Goal: Task Accomplishment & Management: Manage account settings

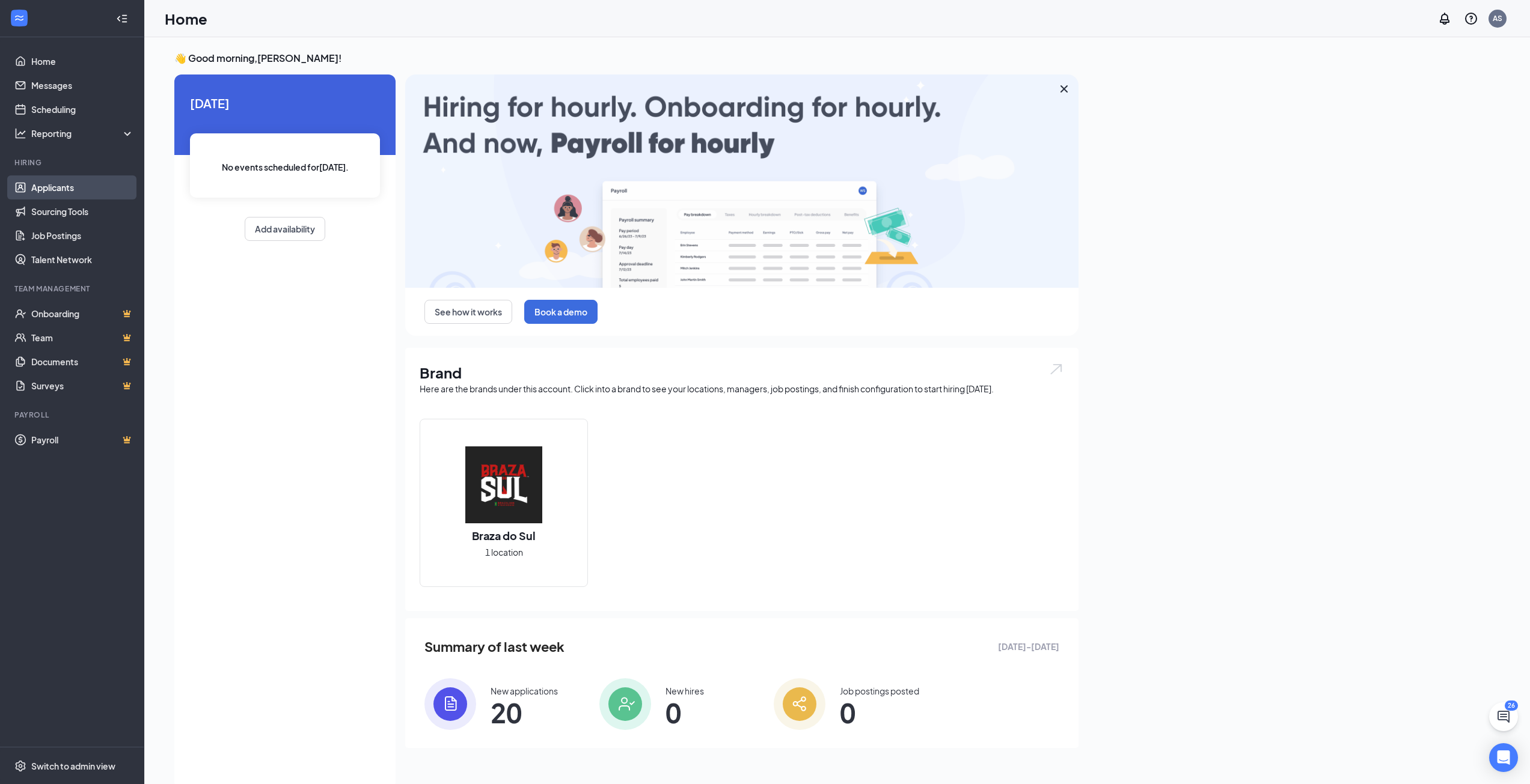
click at [67, 193] on link "Applicants" at bounding box center [83, 188] width 103 height 24
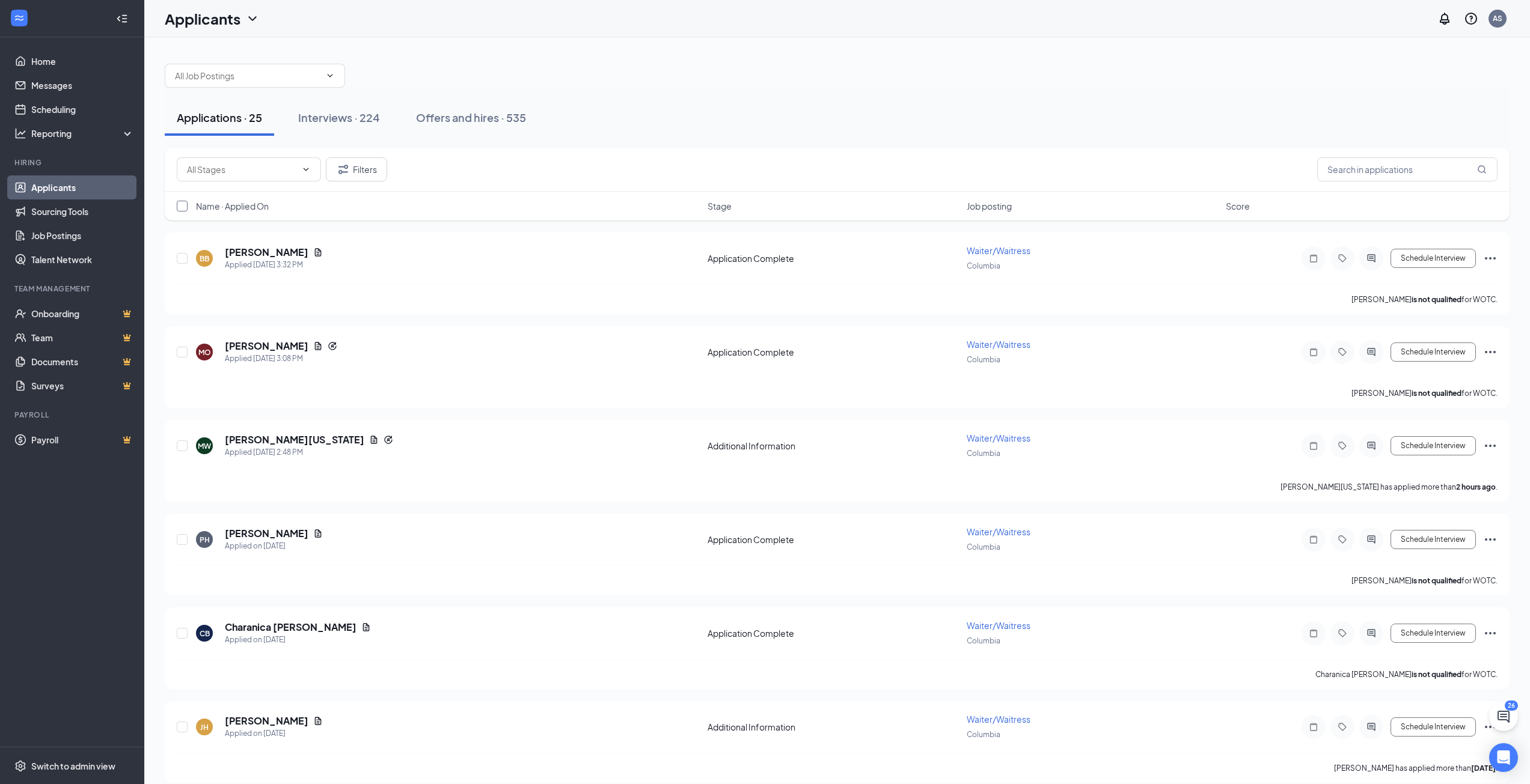
click at [182, 211] on input "checkbox" at bounding box center [182, 206] width 11 height 11
checkbox input "true"
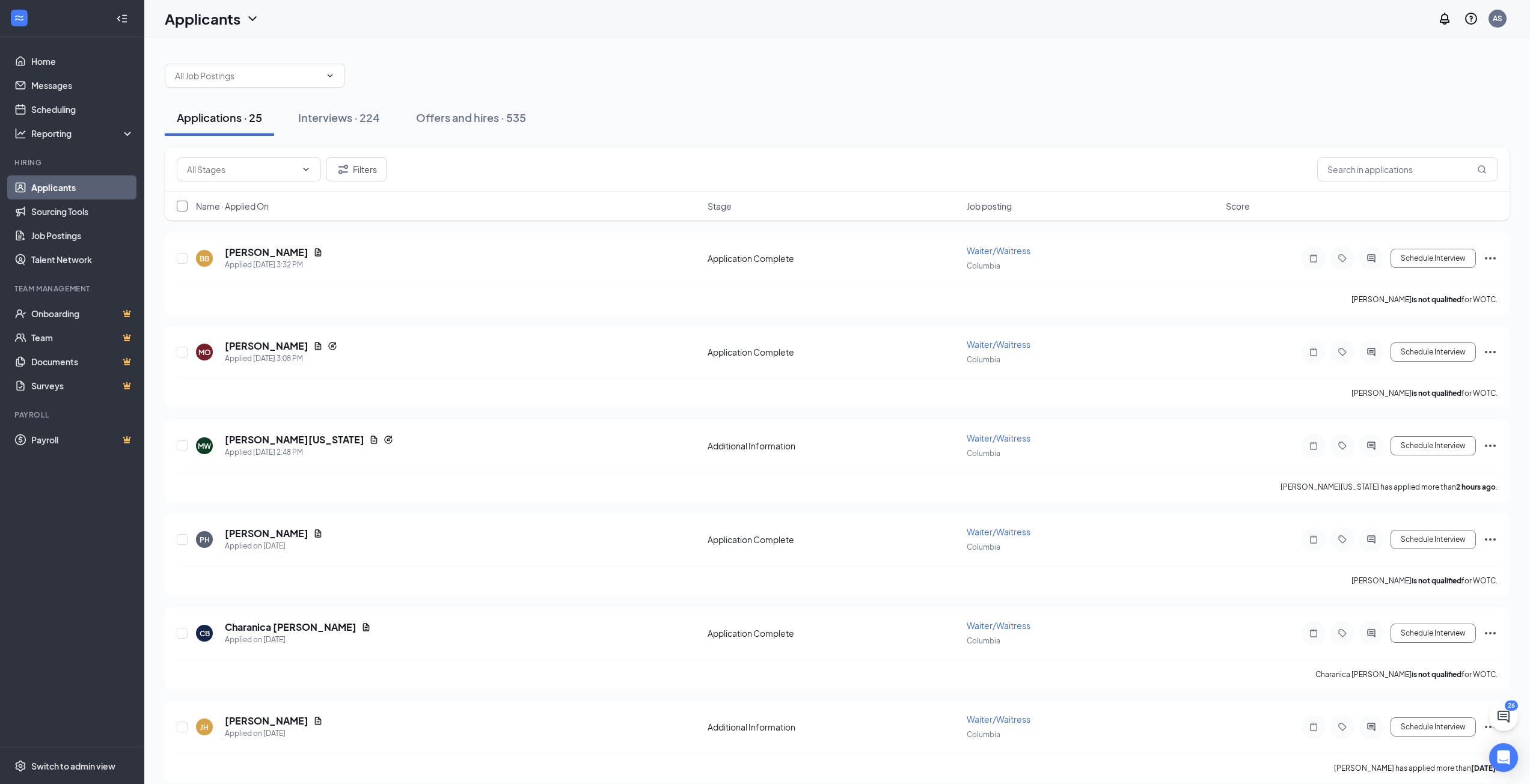
checkbox input "true"
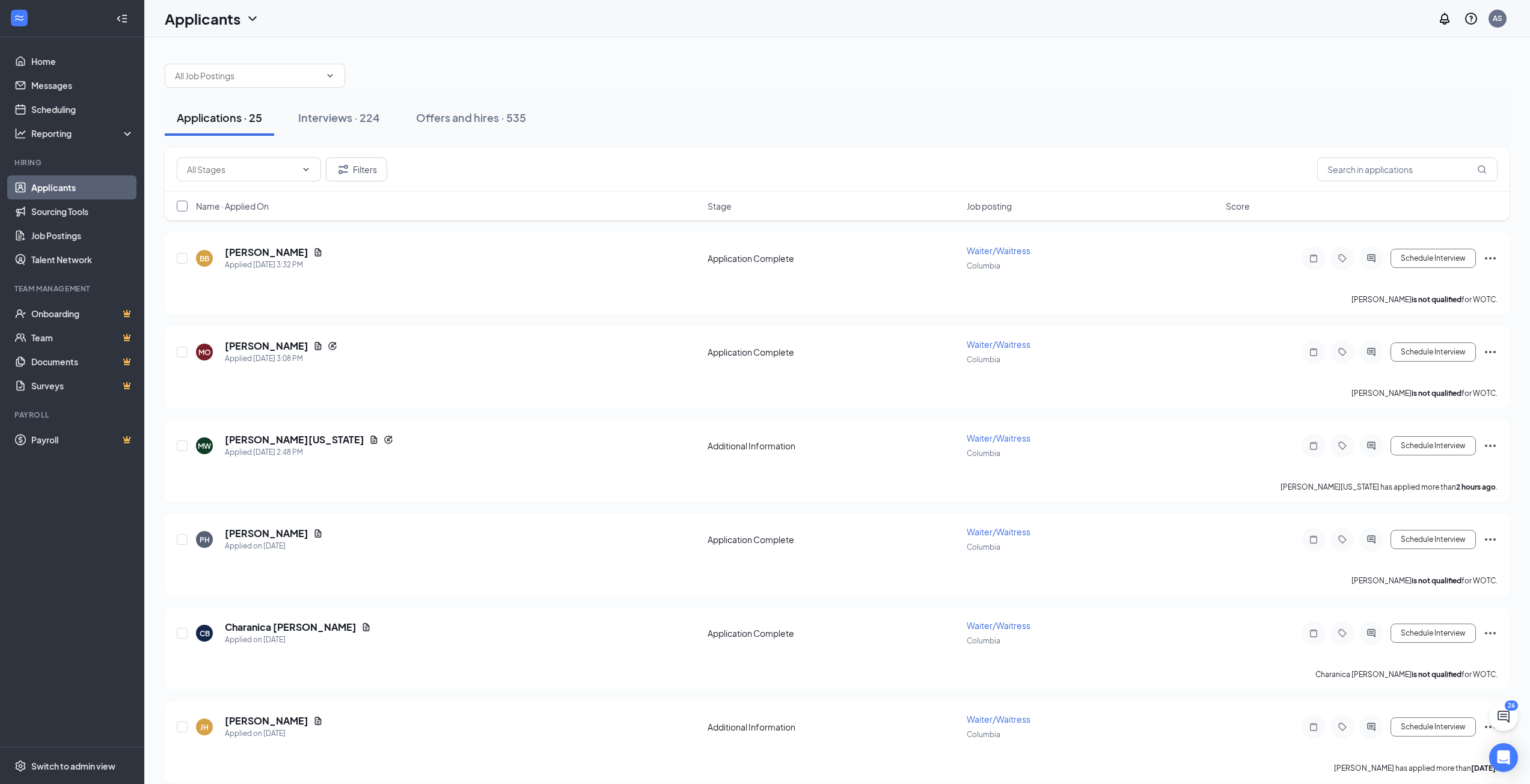
checkbox input "true"
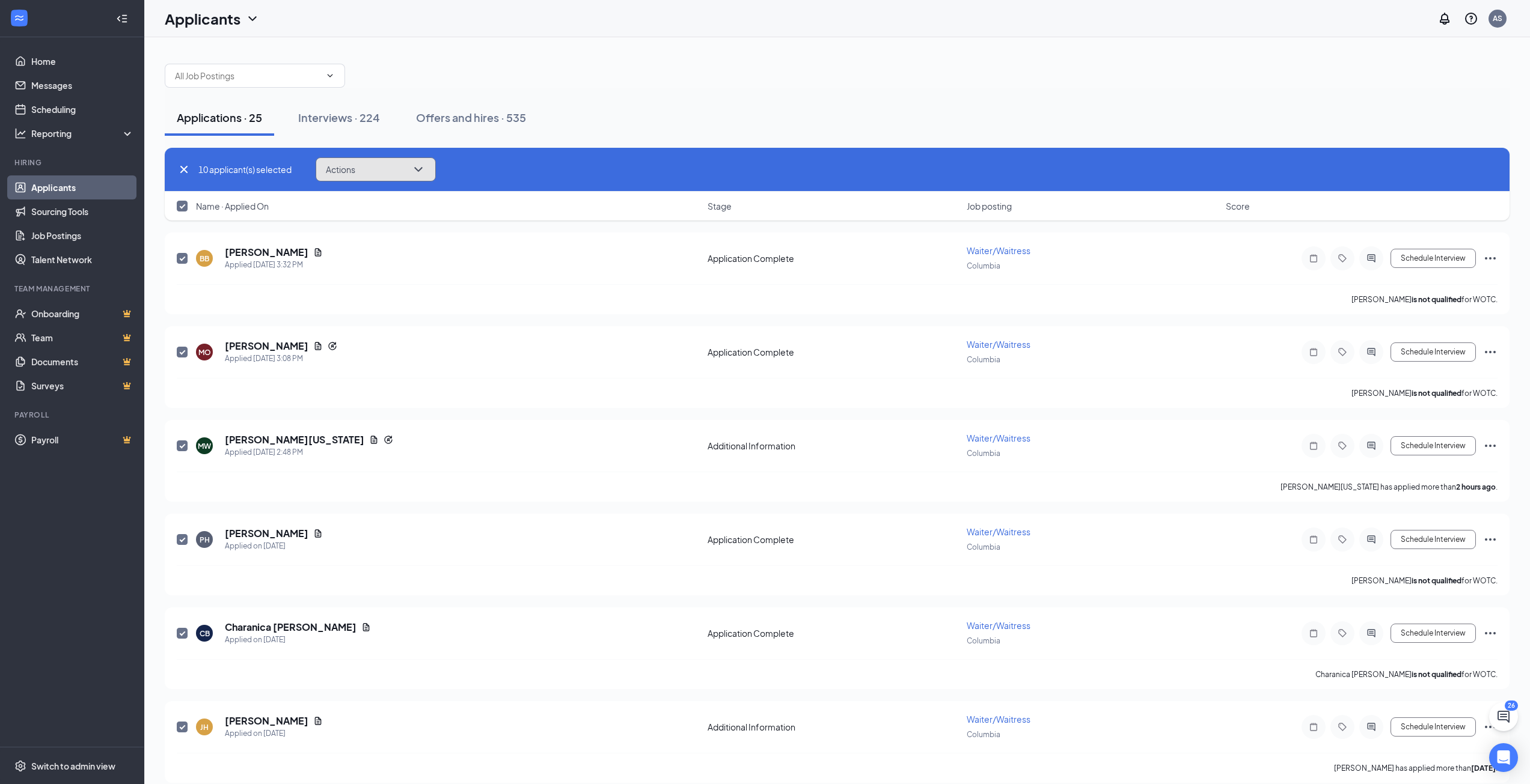
click at [383, 172] on button "Actions" at bounding box center [376, 169] width 121 height 24
click at [372, 261] on p "Move to stage" at bounding box center [379, 258] width 103 height 12
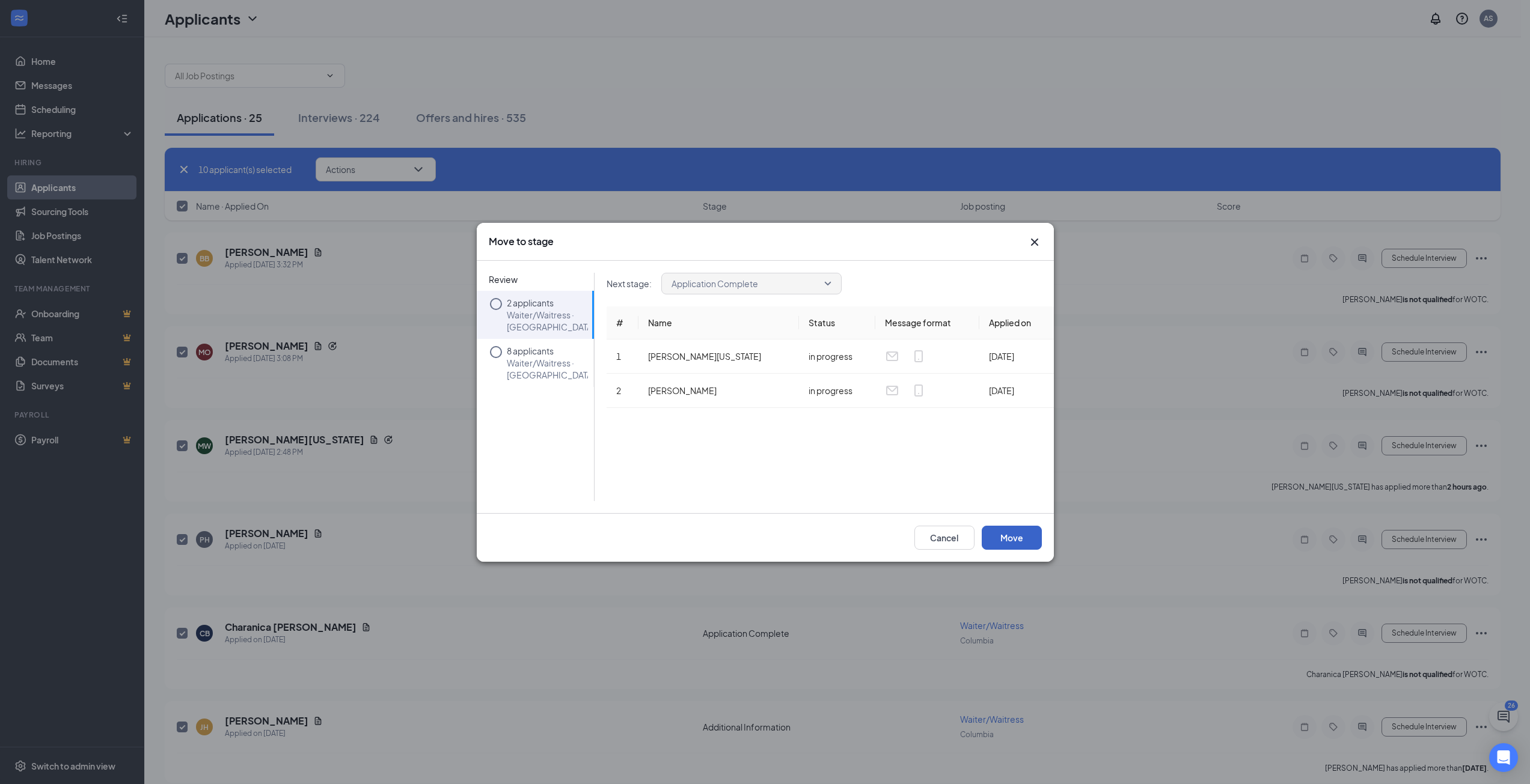
click at [1023, 542] on button "Move" at bounding box center [1012, 538] width 60 height 24
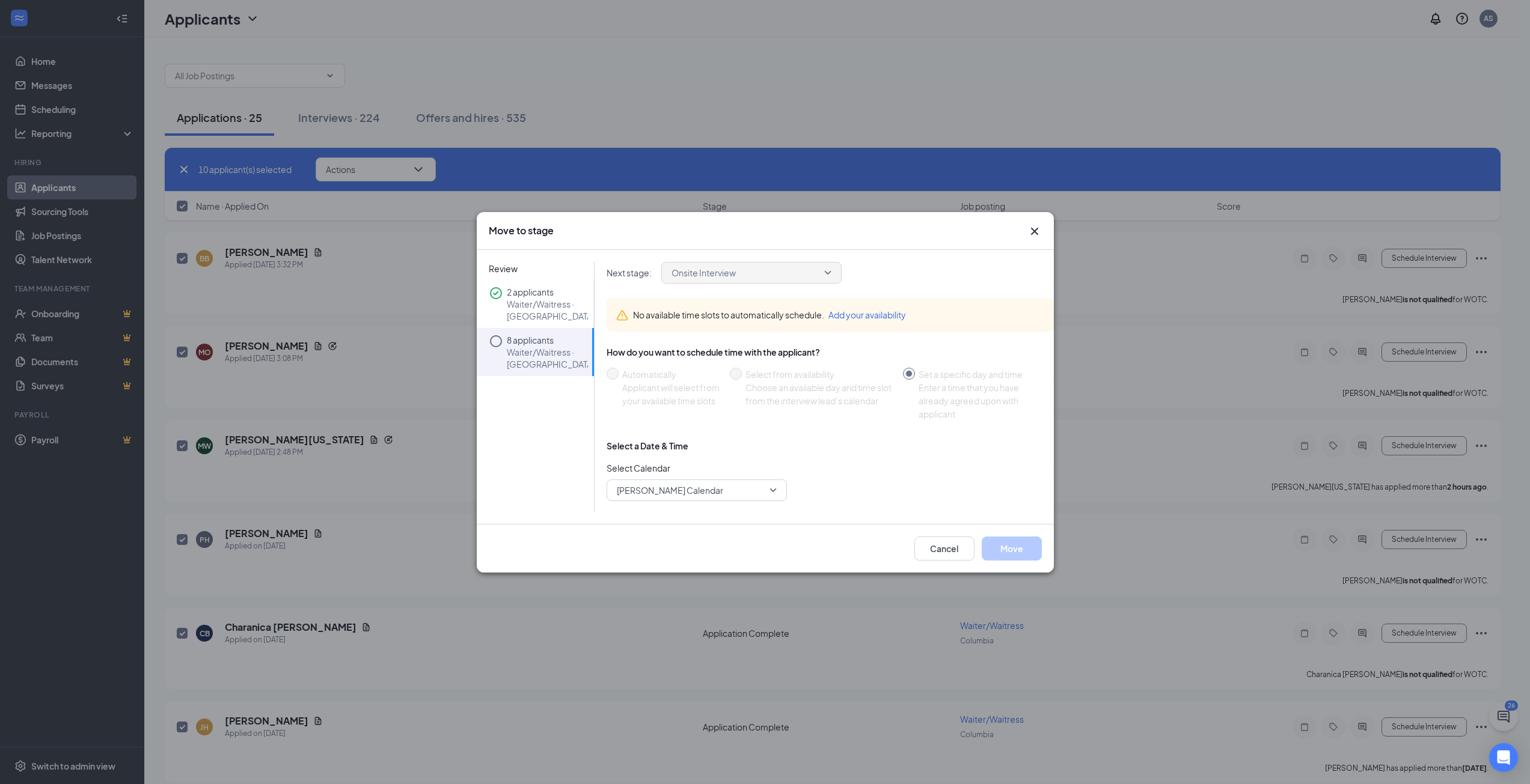
click at [542, 350] on p "Waiter/Waitress · [GEOGRAPHIC_DATA]" at bounding box center [547, 358] width 81 height 24
click at [492, 340] on icon "Circle" at bounding box center [496, 341] width 14 height 14
click at [494, 341] on icon "Circle" at bounding box center [496, 341] width 14 height 14
click at [532, 357] on p "Waiter/Waitress · [GEOGRAPHIC_DATA]" at bounding box center [547, 358] width 81 height 24
click at [494, 341] on icon "Circle" at bounding box center [496, 341] width 14 height 14
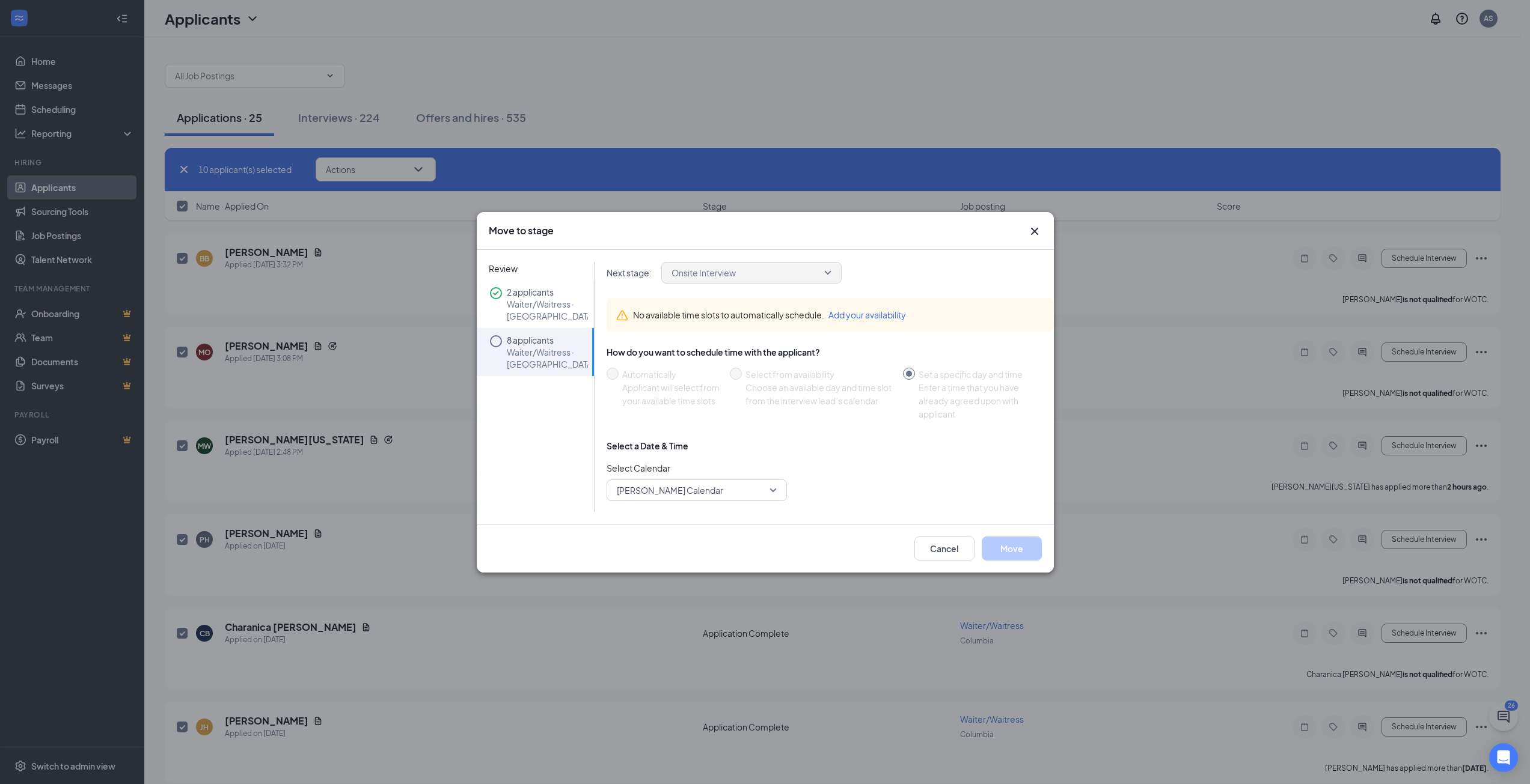
click at [532, 350] on p "Waiter/Waitress · [GEOGRAPHIC_DATA]" at bounding box center [547, 358] width 81 height 24
click at [1035, 227] on icon "Cross" at bounding box center [1035, 231] width 14 height 14
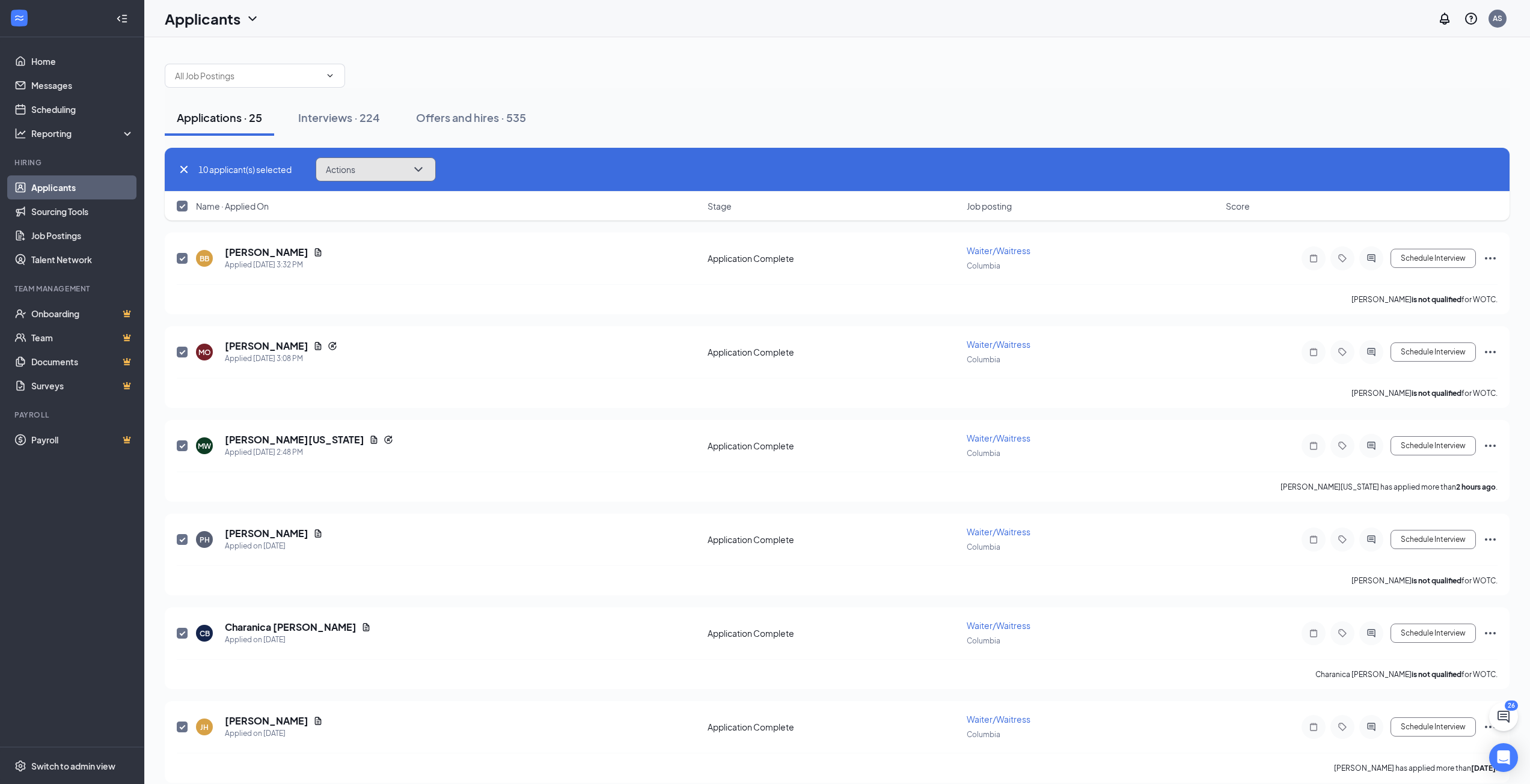
click at [372, 171] on button "Actions" at bounding box center [376, 169] width 121 height 24
click at [362, 255] on p "Move to stage" at bounding box center [379, 258] width 103 height 12
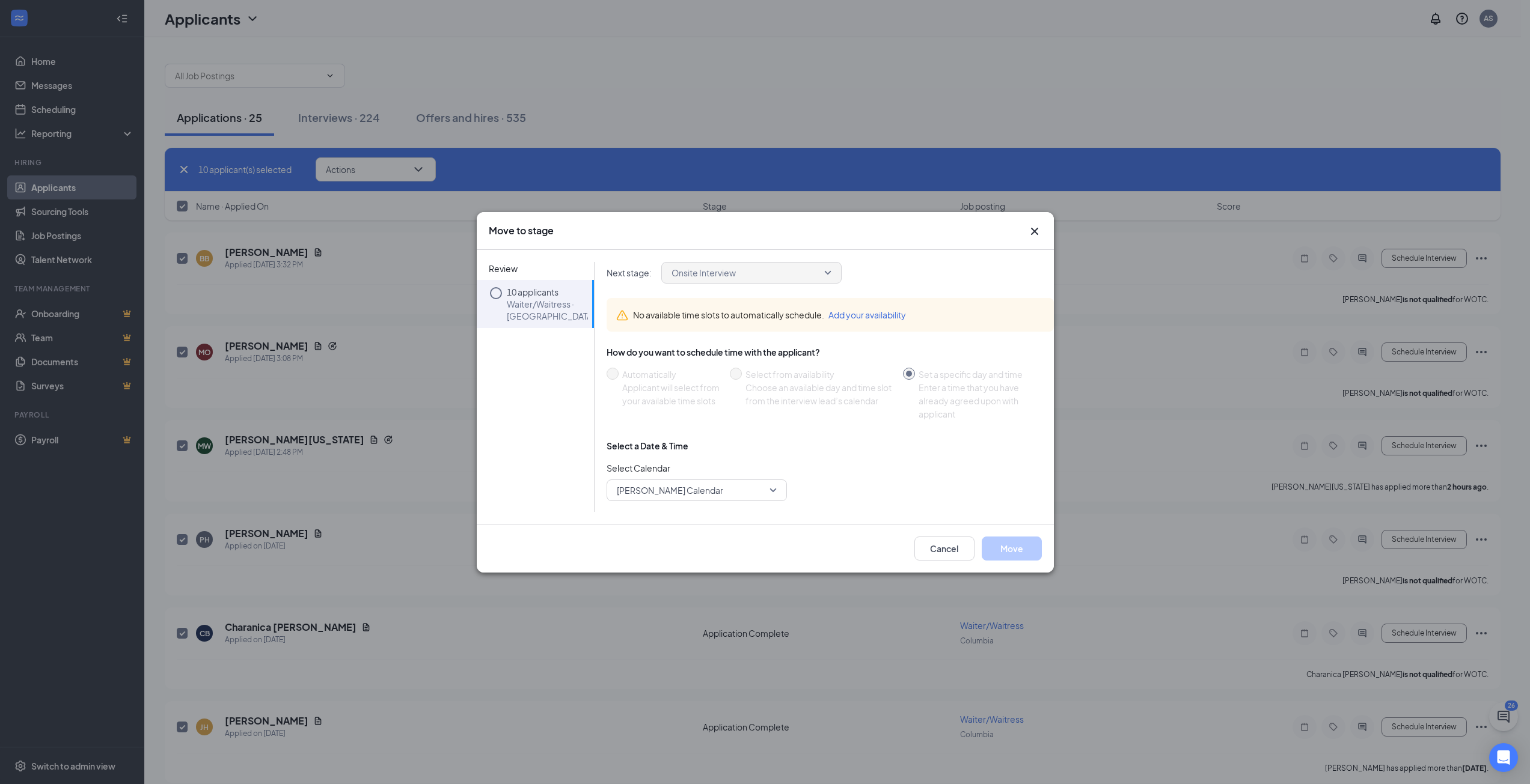
click at [517, 299] on p "Waiter/Waitress · [GEOGRAPHIC_DATA]" at bounding box center [547, 310] width 81 height 24
click at [496, 293] on icon "Circle" at bounding box center [496, 293] width 14 height 14
click at [863, 316] on button "Add your availability" at bounding box center [867, 315] width 78 height 13
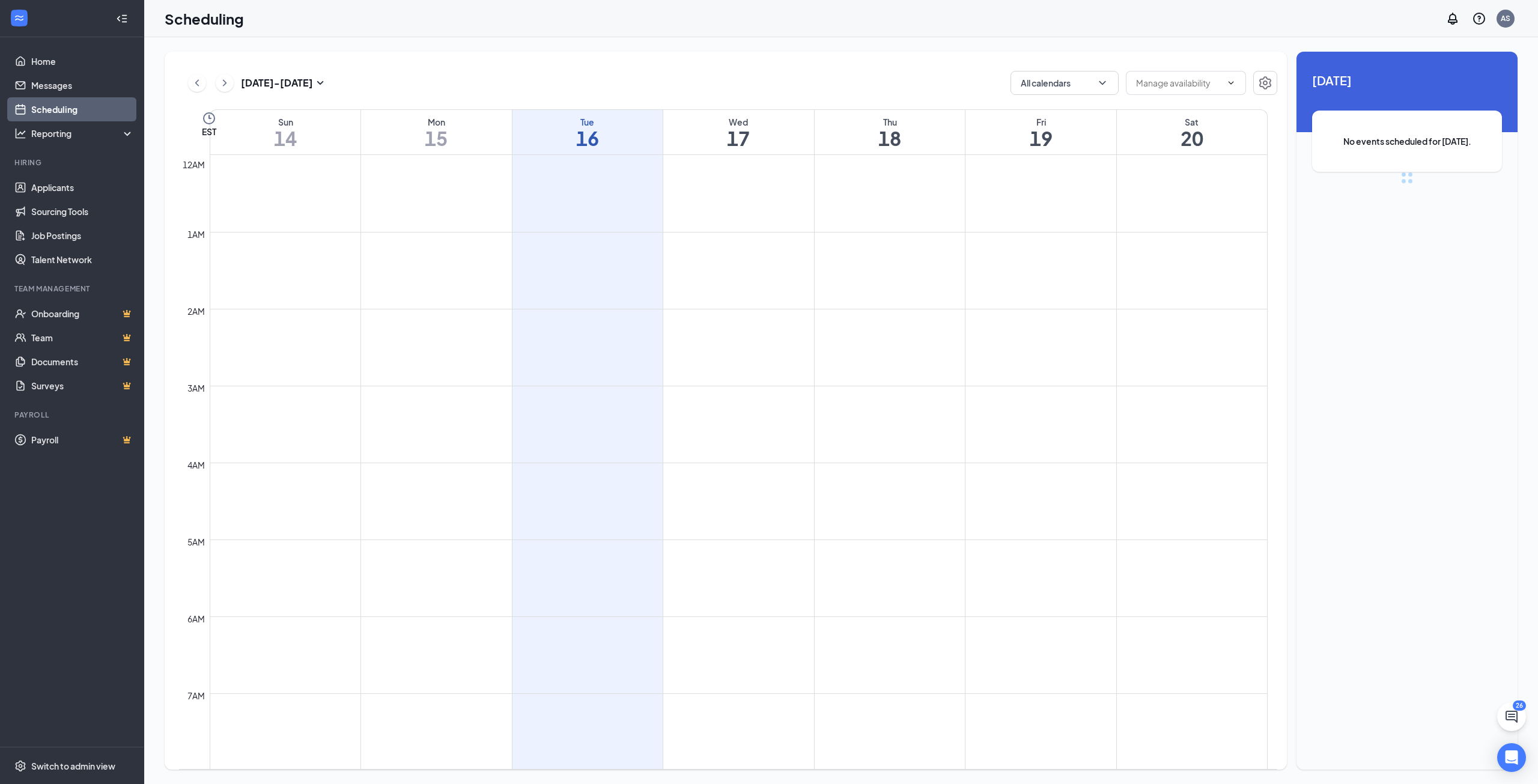
scroll to position [590, 0]
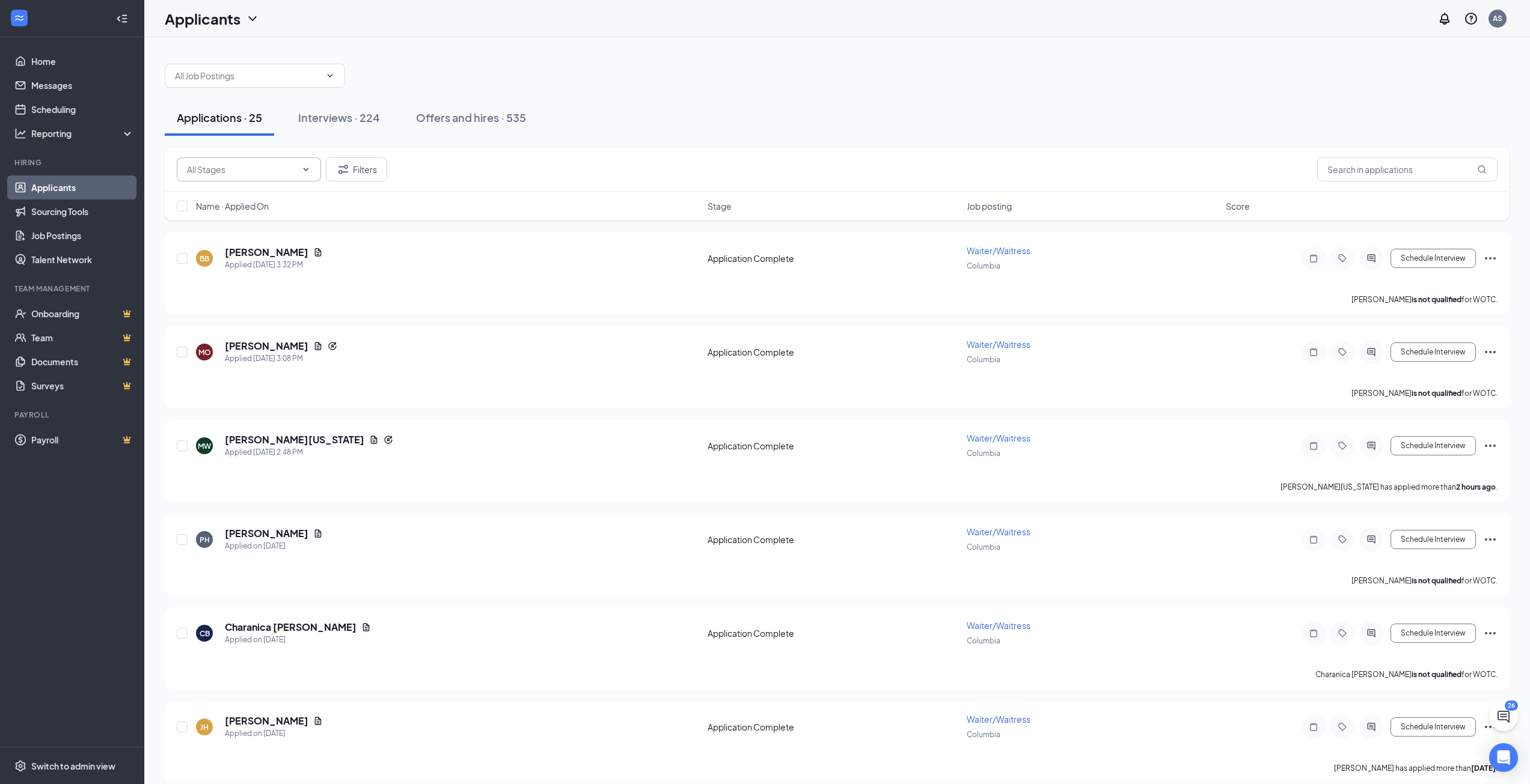
click at [260, 175] on input "text" at bounding box center [242, 169] width 109 height 13
click at [496, 155] on div "Additional Information (3) Application Complete (22) Filters" at bounding box center [837, 169] width 1345 height 44
click at [186, 202] on input "checkbox" at bounding box center [182, 206] width 11 height 11
checkbox input "true"
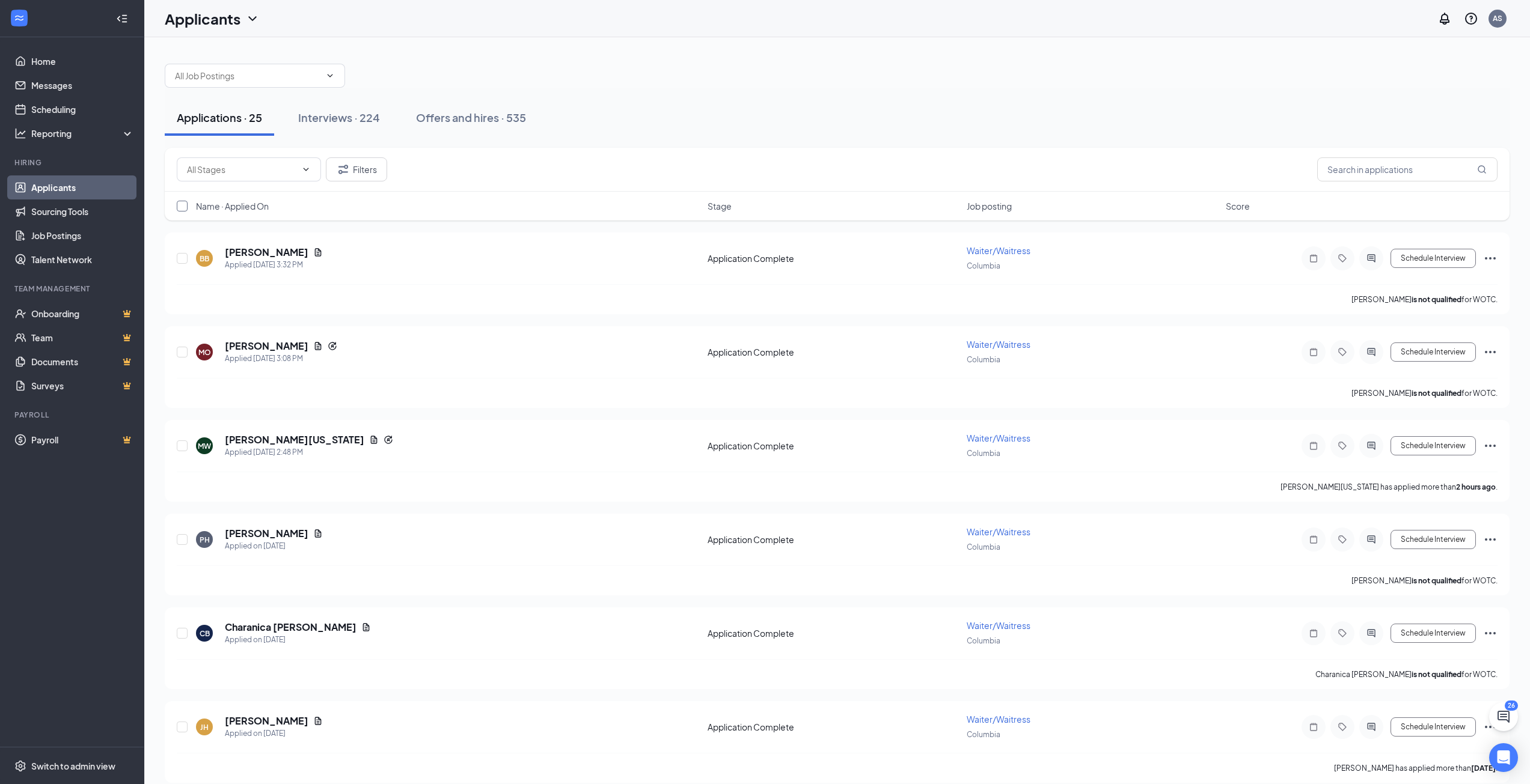
checkbox input "true"
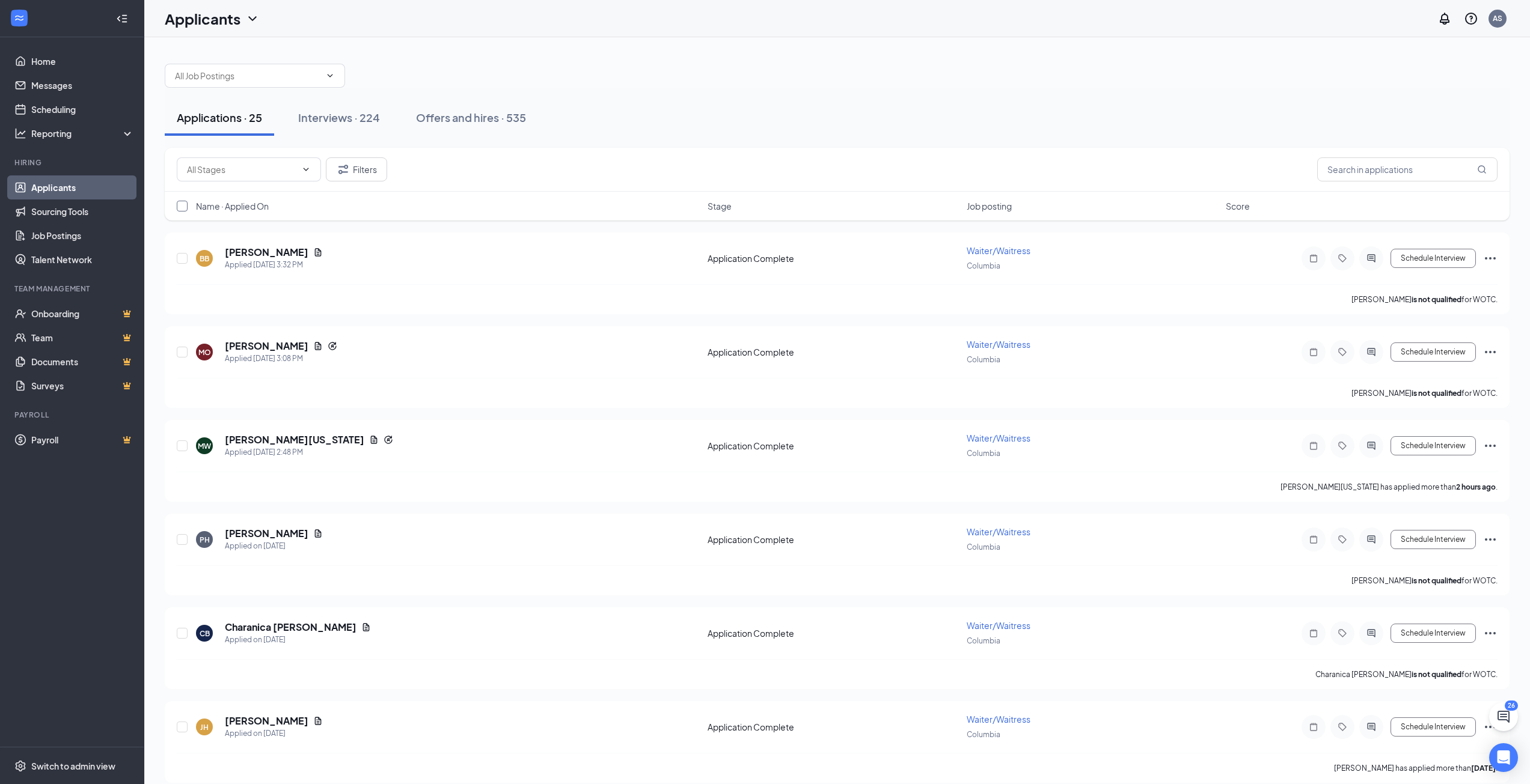
checkbox input "true"
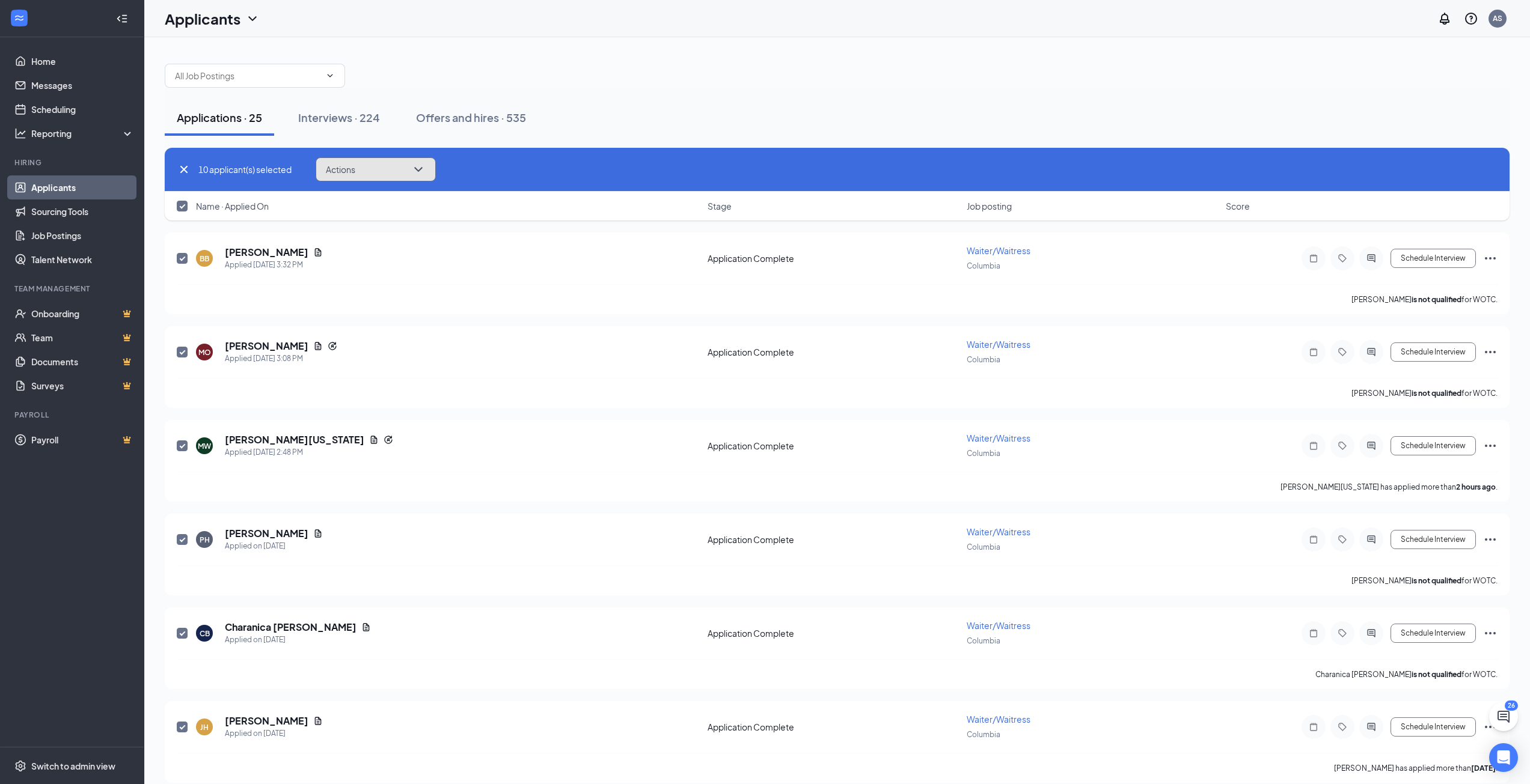
click at [390, 169] on button "Actions" at bounding box center [376, 169] width 121 height 24
click at [380, 255] on p "Move to stage" at bounding box center [379, 258] width 103 height 12
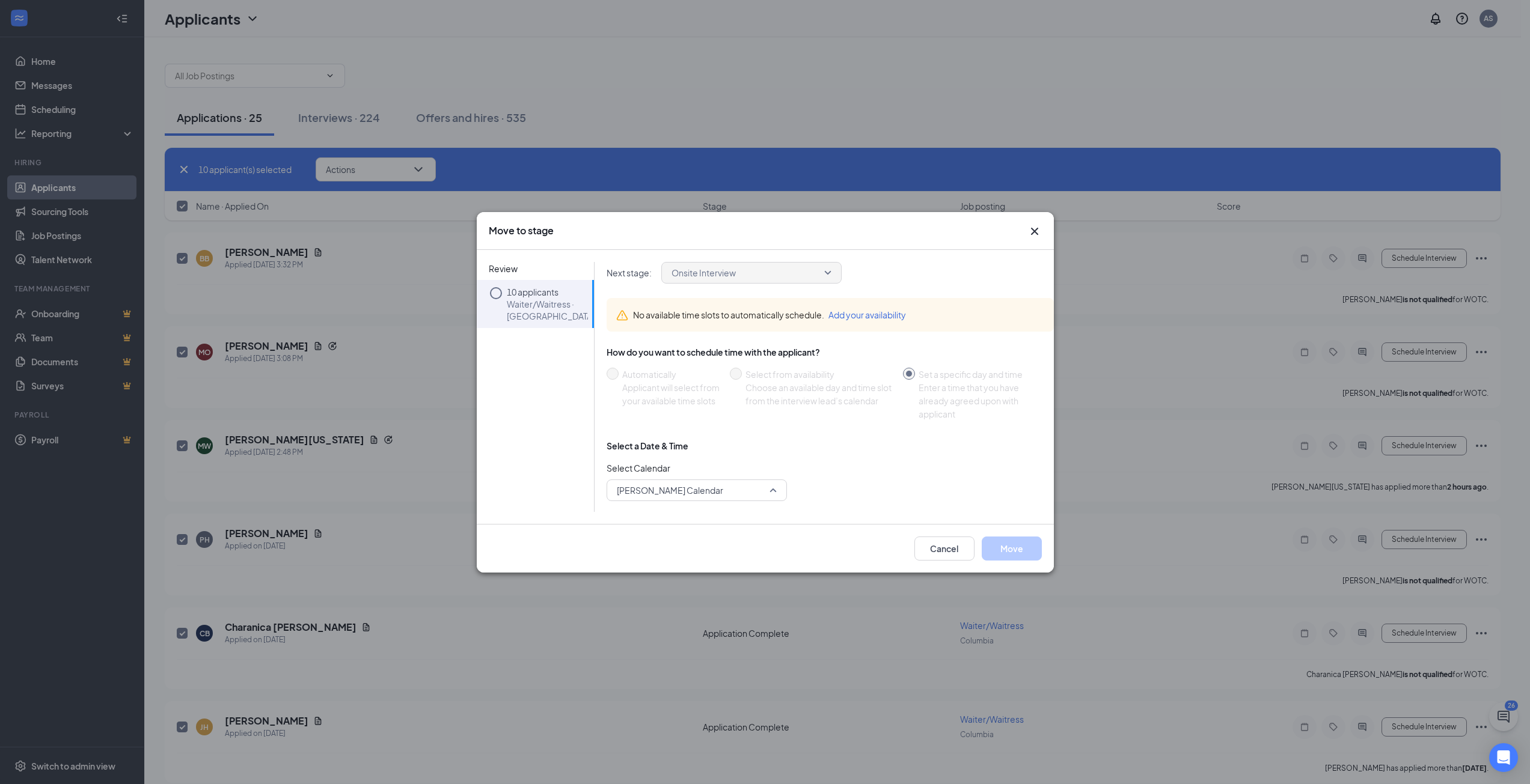
click at [752, 491] on span "[PERSON_NAME] Calendar" at bounding box center [691, 490] width 149 height 18
click at [749, 461] on span "[PERSON_NAME] Calendar" at bounding box center [697, 458] width 161 height 14
click at [859, 316] on button "Add your availability" at bounding box center [867, 315] width 78 height 13
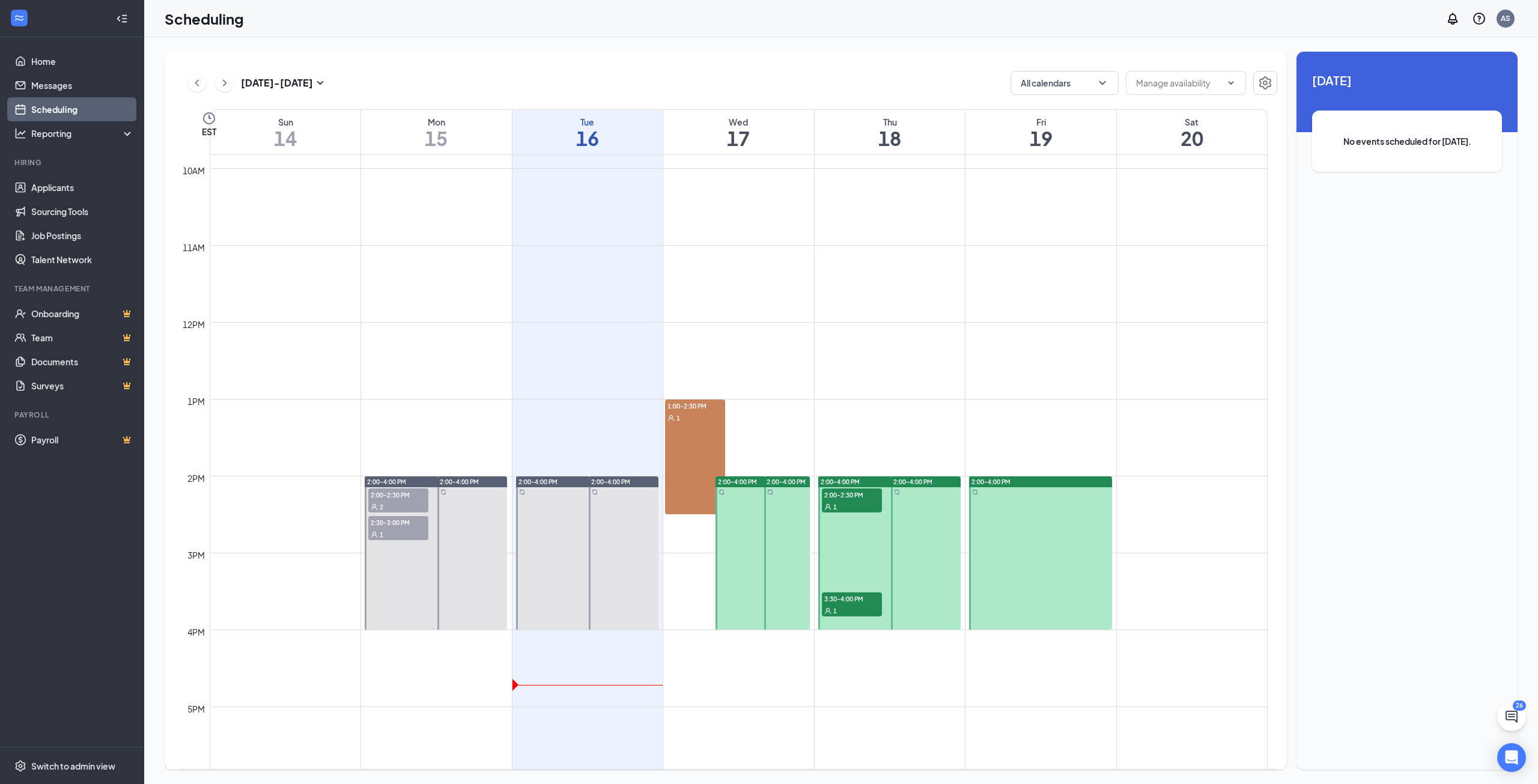
scroll to position [771, 0]
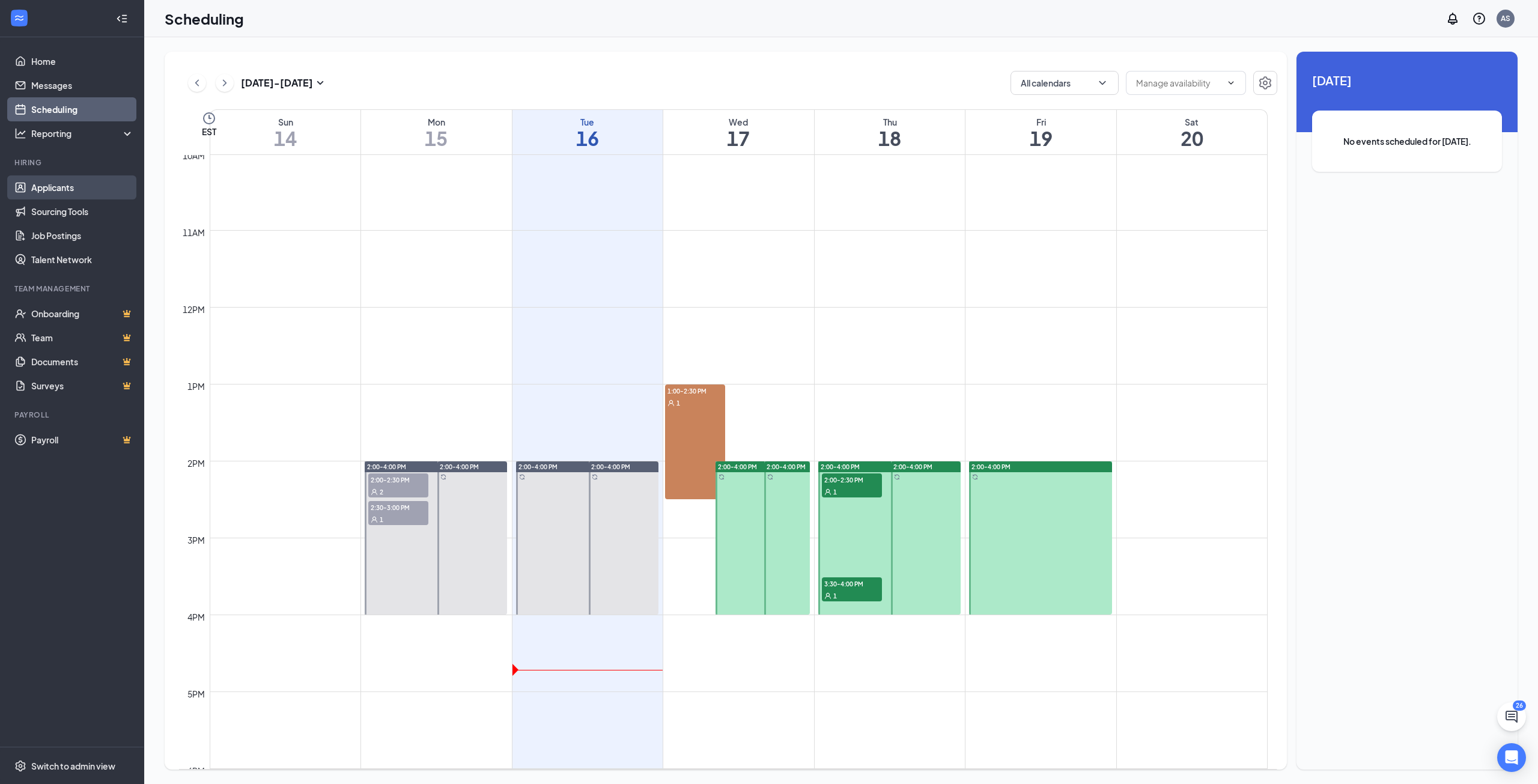
click at [63, 186] on link "Applicants" at bounding box center [82, 188] width 103 height 24
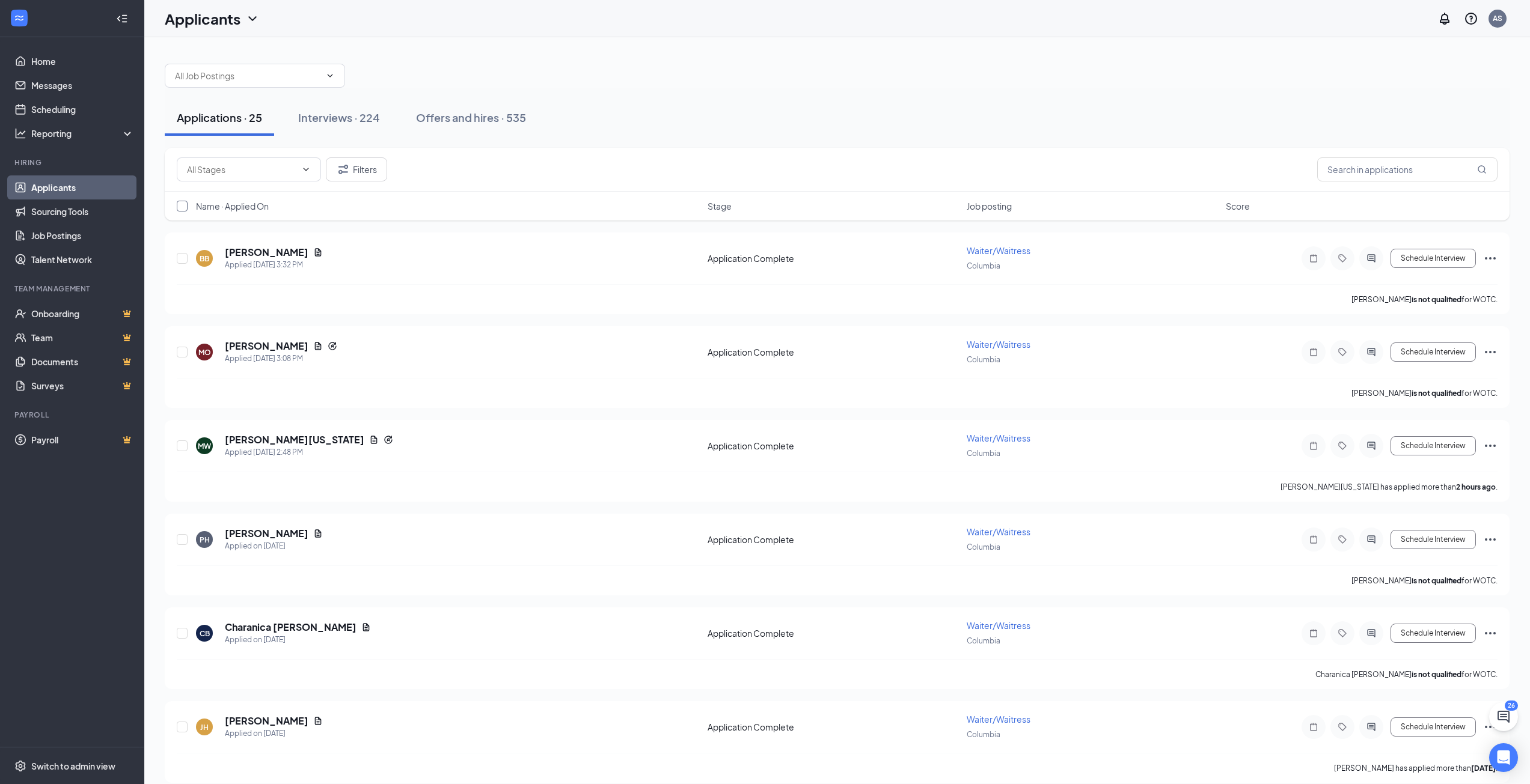
click at [179, 207] on input "checkbox" at bounding box center [182, 206] width 11 height 11
checkbox input "true"
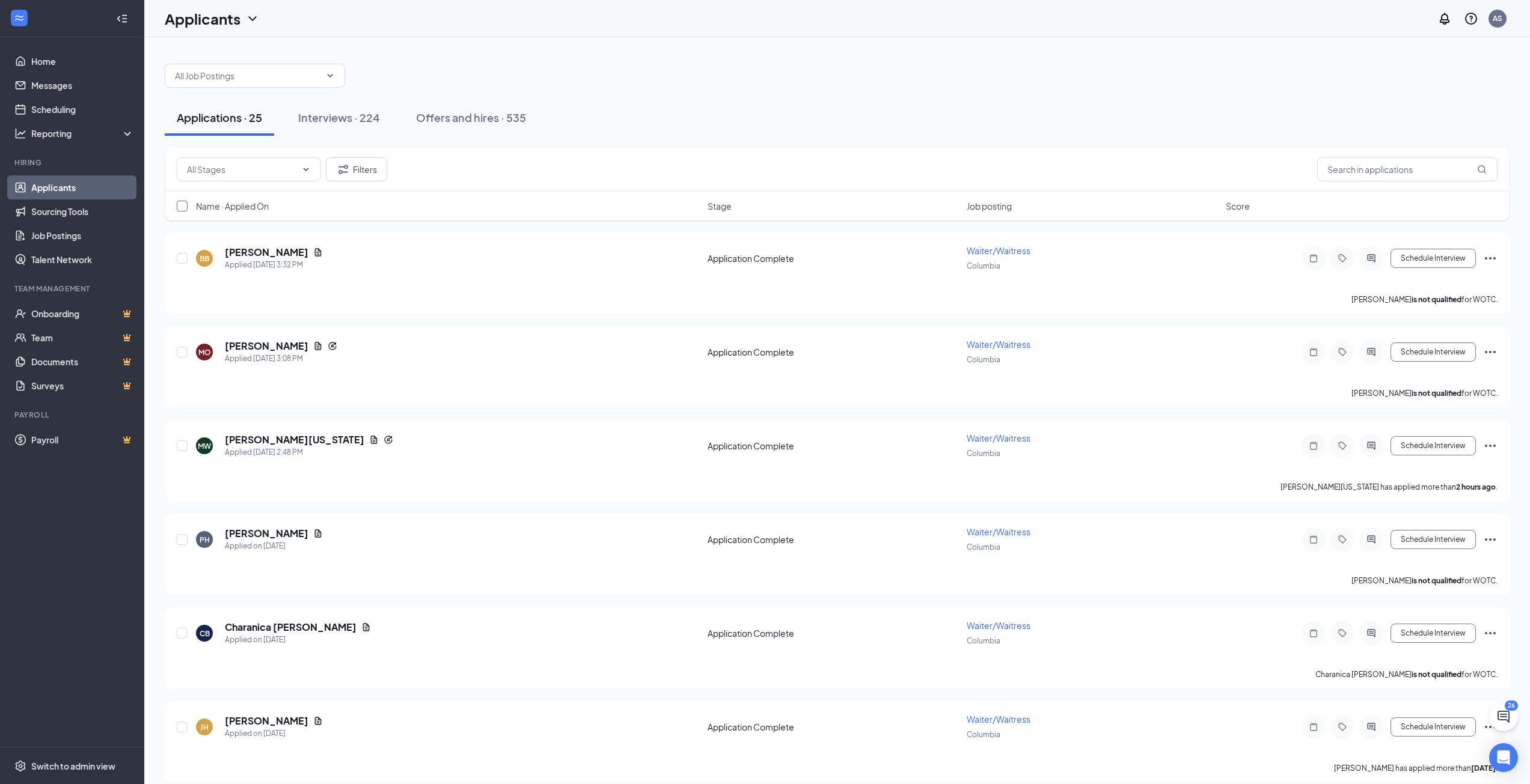
checkbox input "true"
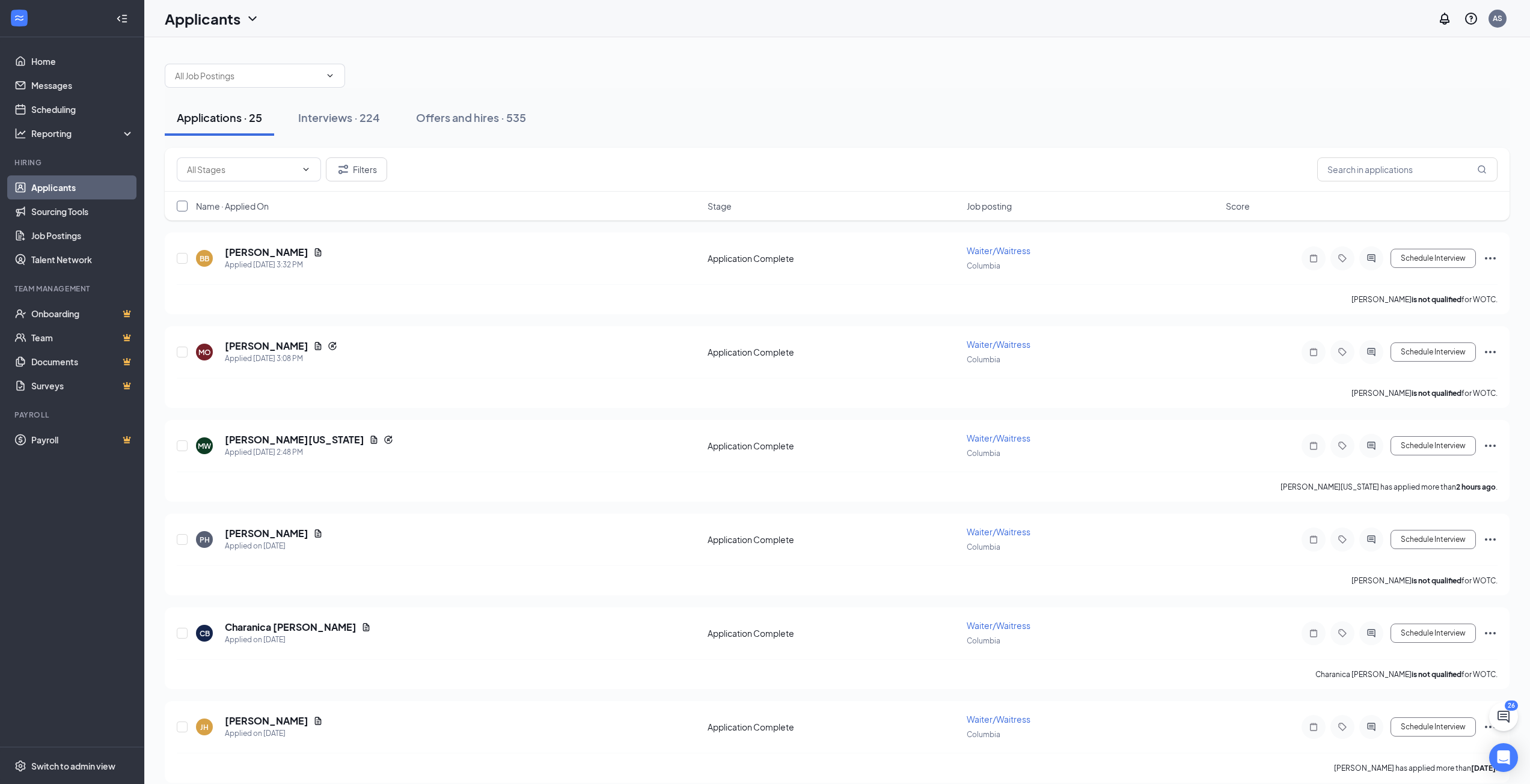
checkbox input "true"
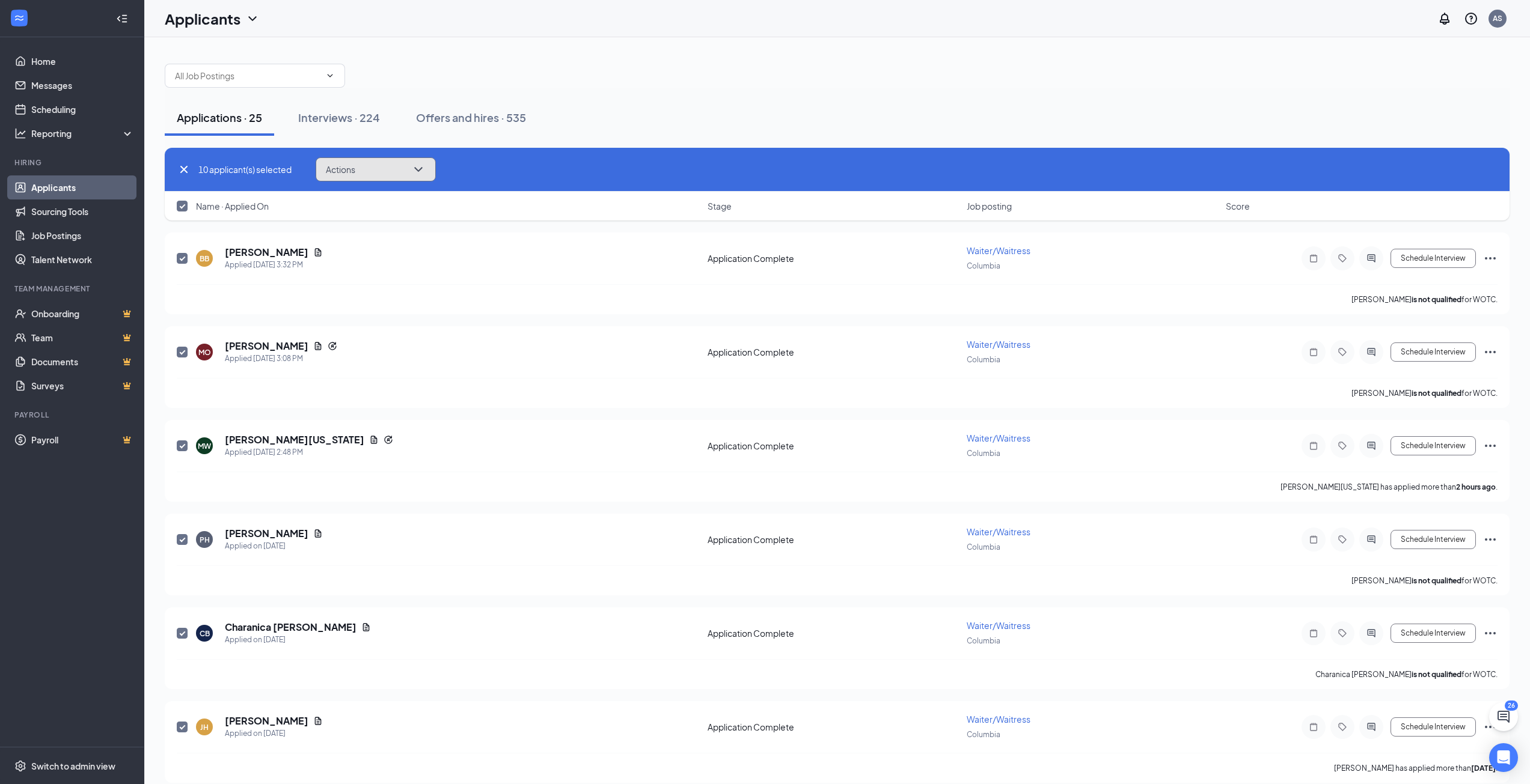
click at [374, 172] on button "Actions" at bounding box center [376, 169] width 121 height 24
click at [376, 253] on p "Move to stage" at bounding box center [379, 258] width 103 height 12
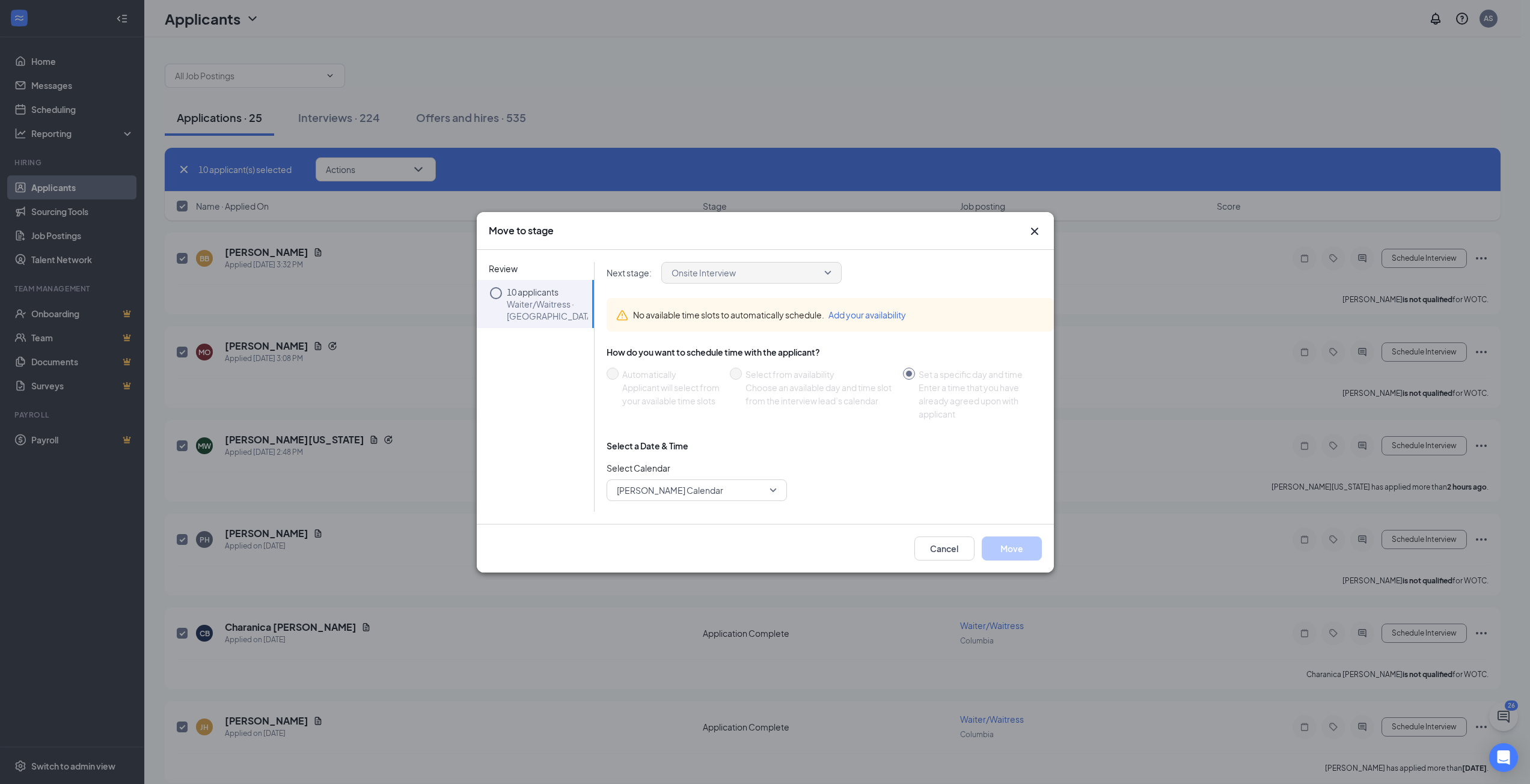
click at [854, 315] on button "Add your availability" at bounding box center [867, 315] width 78 height 13
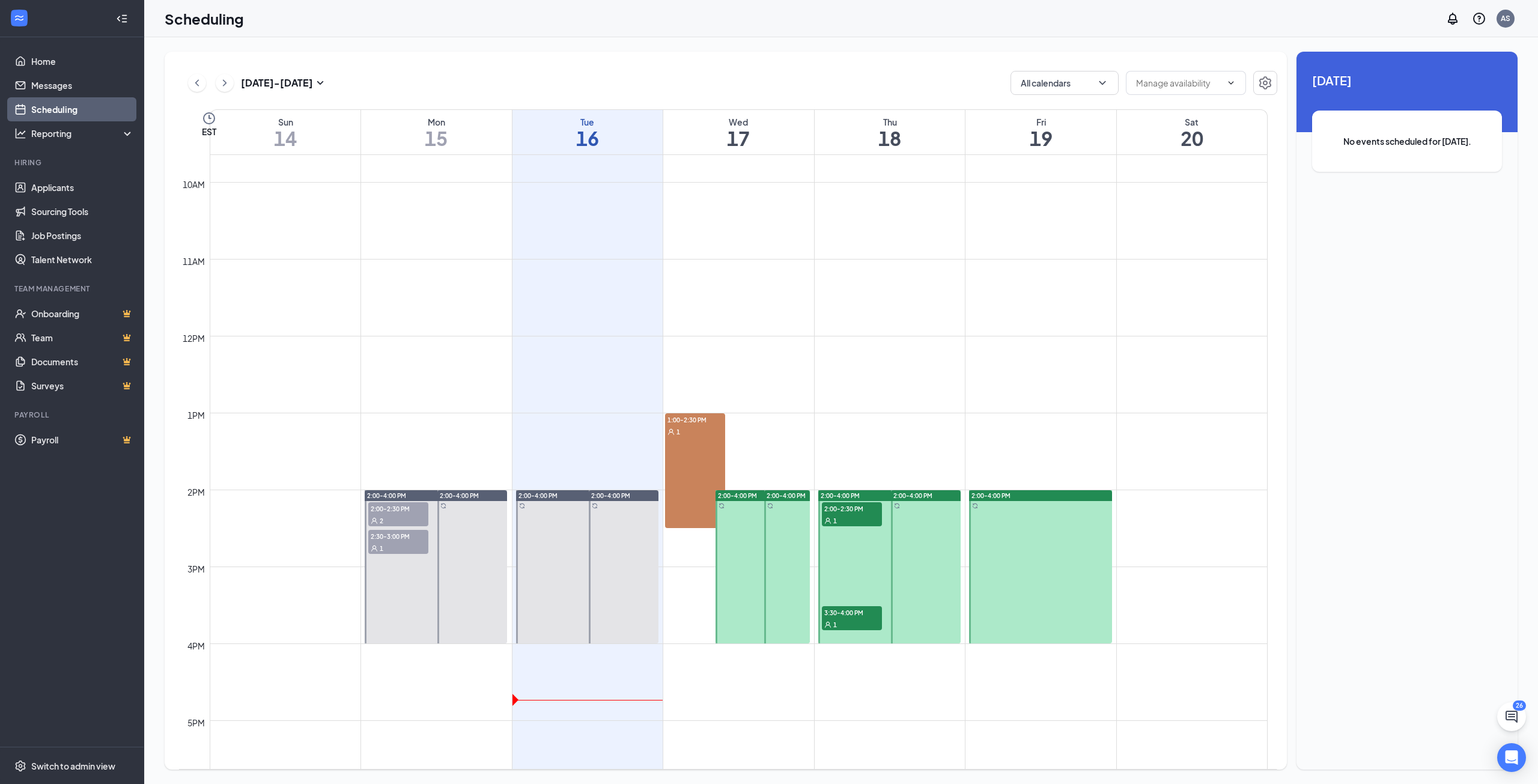
scroll to position [771, 0]
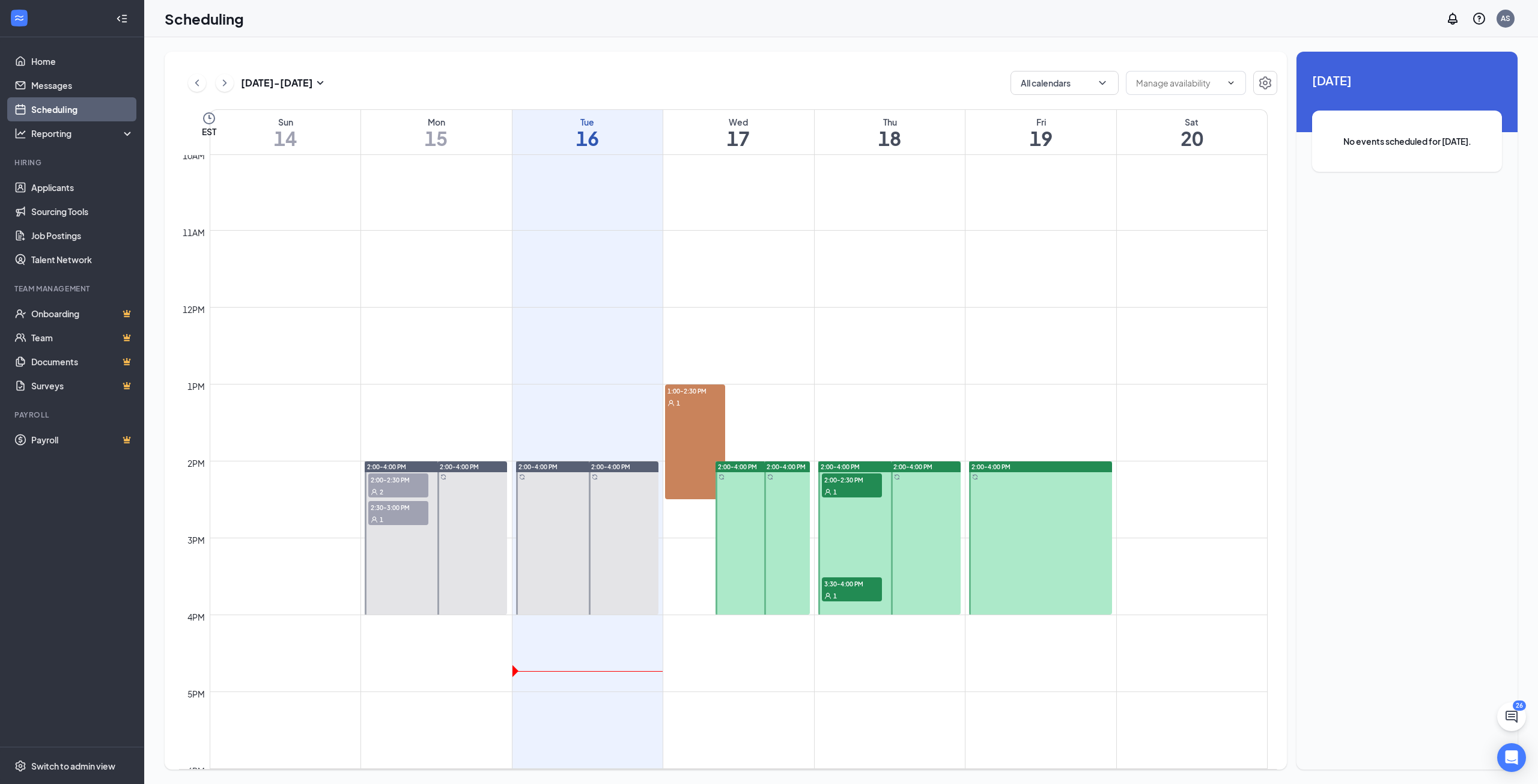
click at [695, 512] on td at bounding box center [738, 509] width 1058 height 19
click at [697, 558] on td at bounding box center [738, 566] width 1058 height 19
click at [676, 579] on td at bounding box center [738, 585] width 1058 height 19
click at [995, 499] on div at bounding box center [1040, 538] width 143 height 154
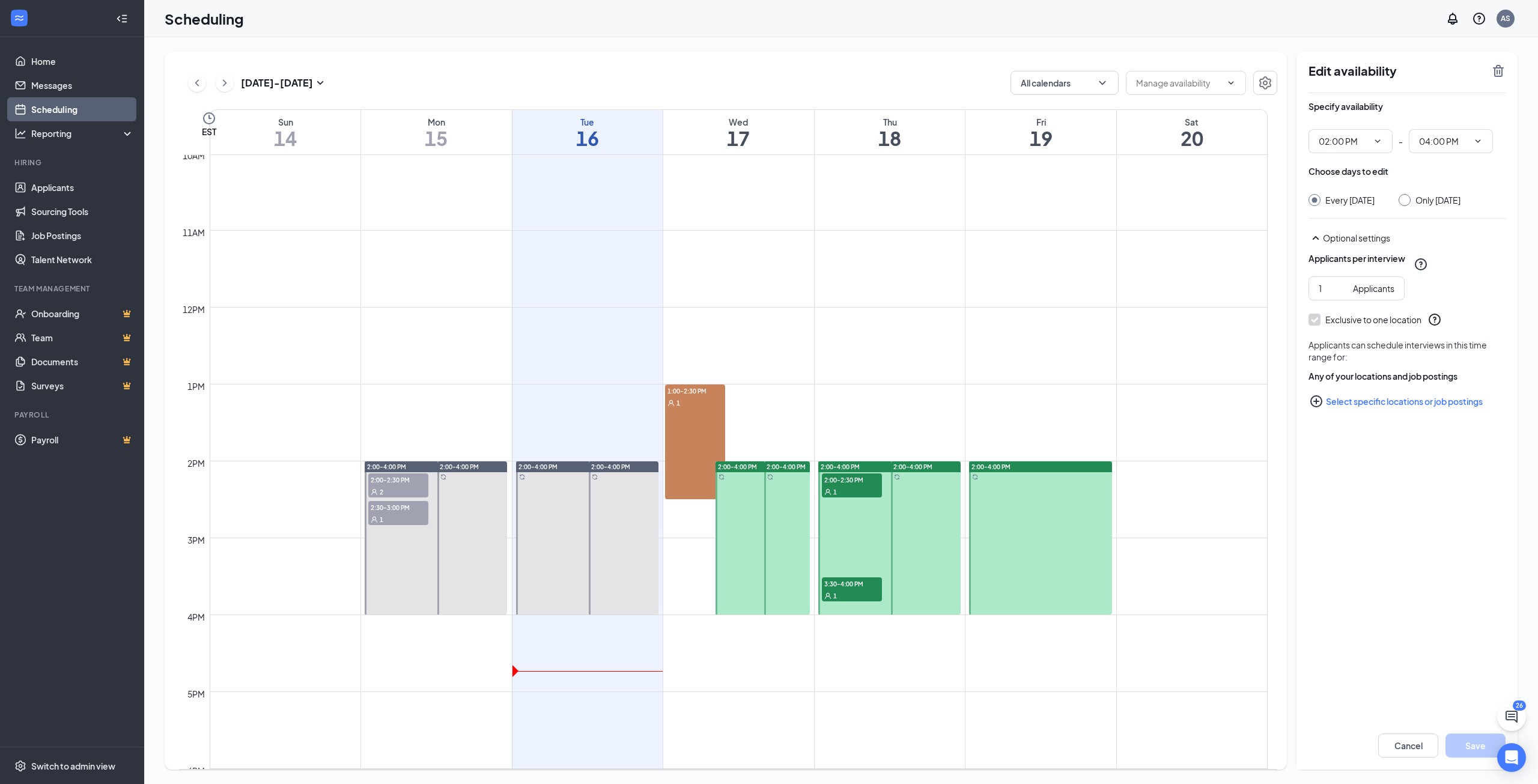
click at [924, 525] on div at bounding box center [925, 538] width 70 height 154
click at [844, 523] on div at bounding box center [890, 538] width 143 height 154
type input "02:00 PM"
type input "04:00 PM"
click at [775, 526] on div at bounding box center [787, 538] width 46 height 154
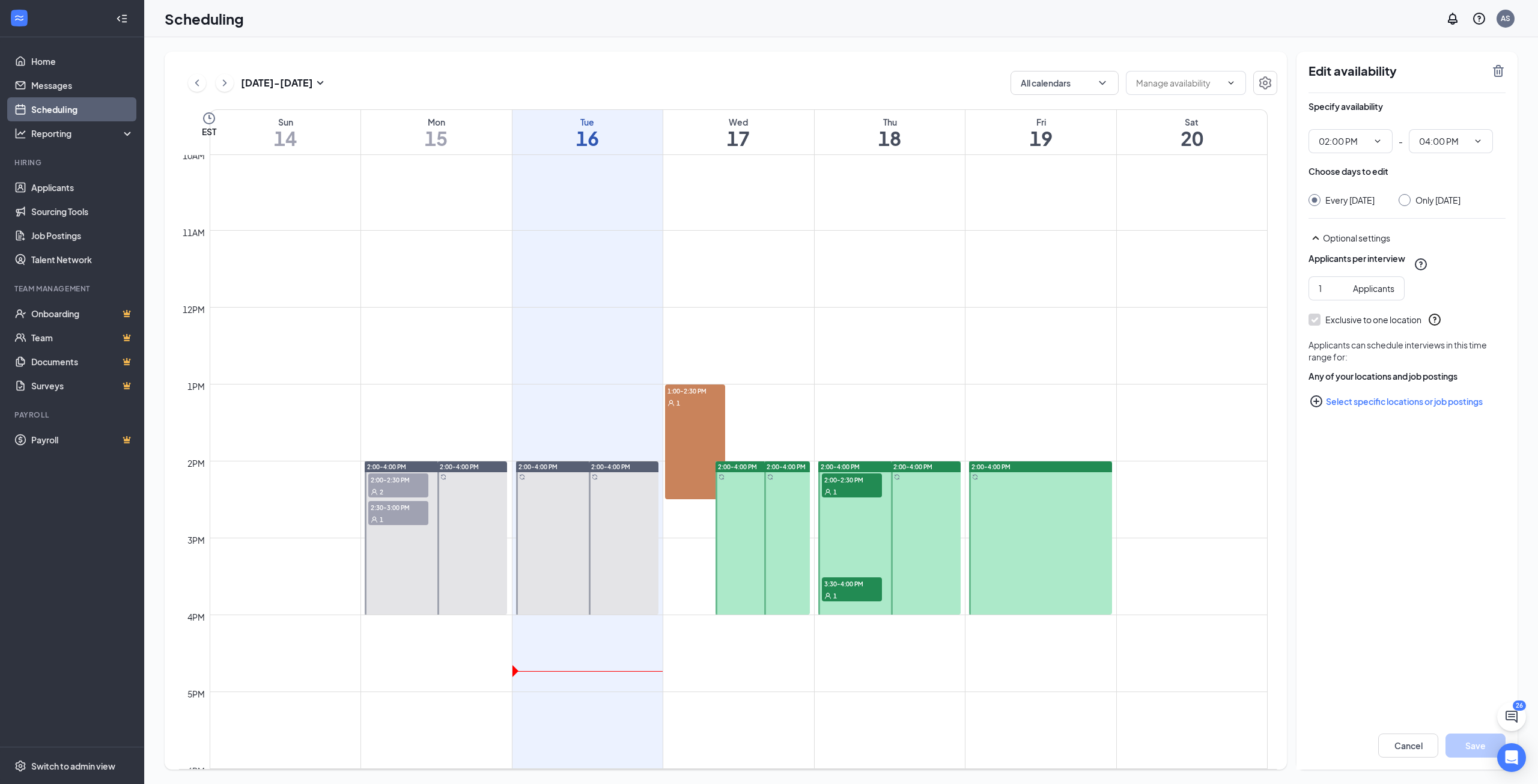
click at [737, 526] on div at bounding box center [763, 538] width 95 height 154
type input "02:00 PM"
type input "04:00 PM"
click at [742, 558] on div at bounding box center [763, 538] width 95 height 154
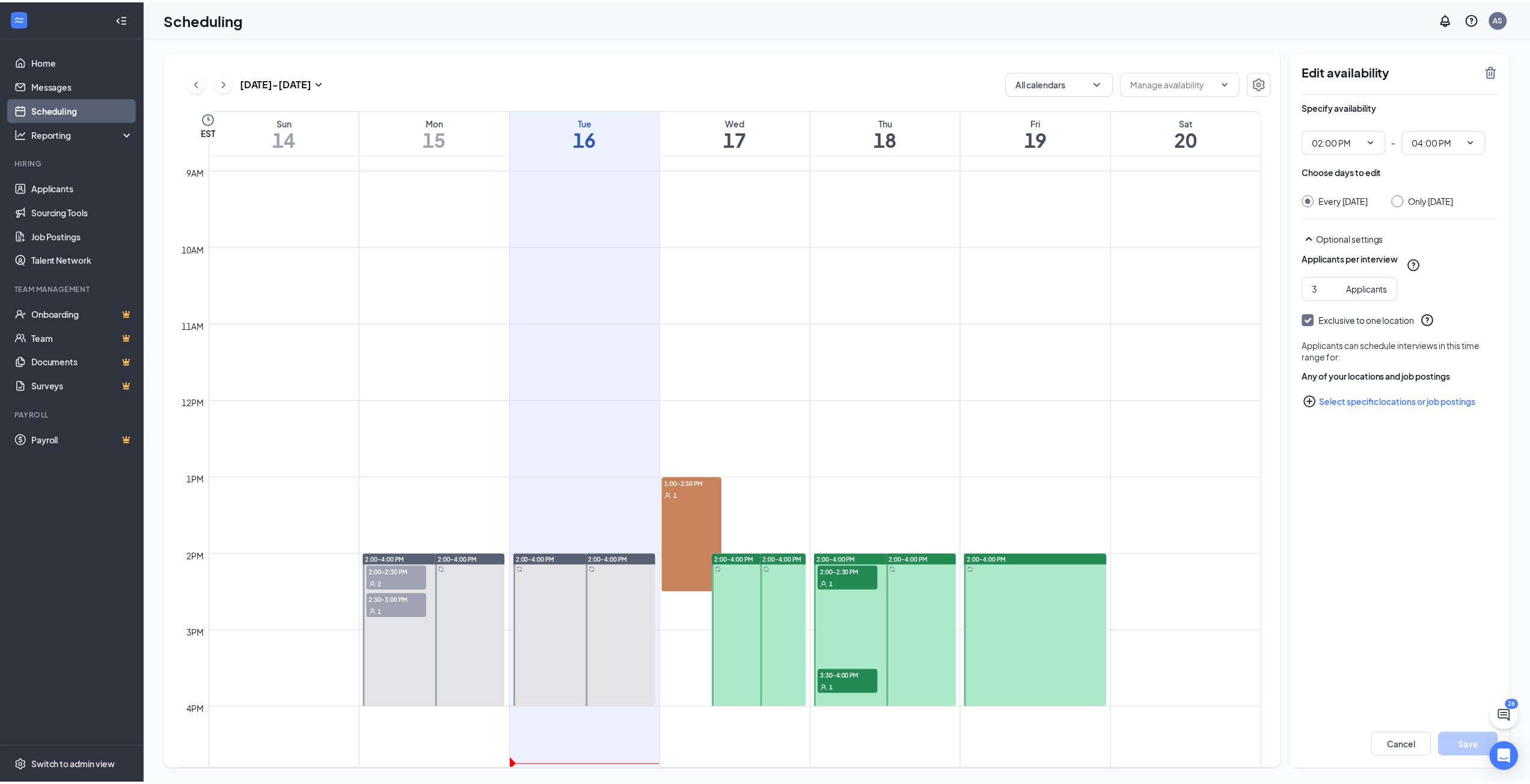
scroll to position [751, 0]
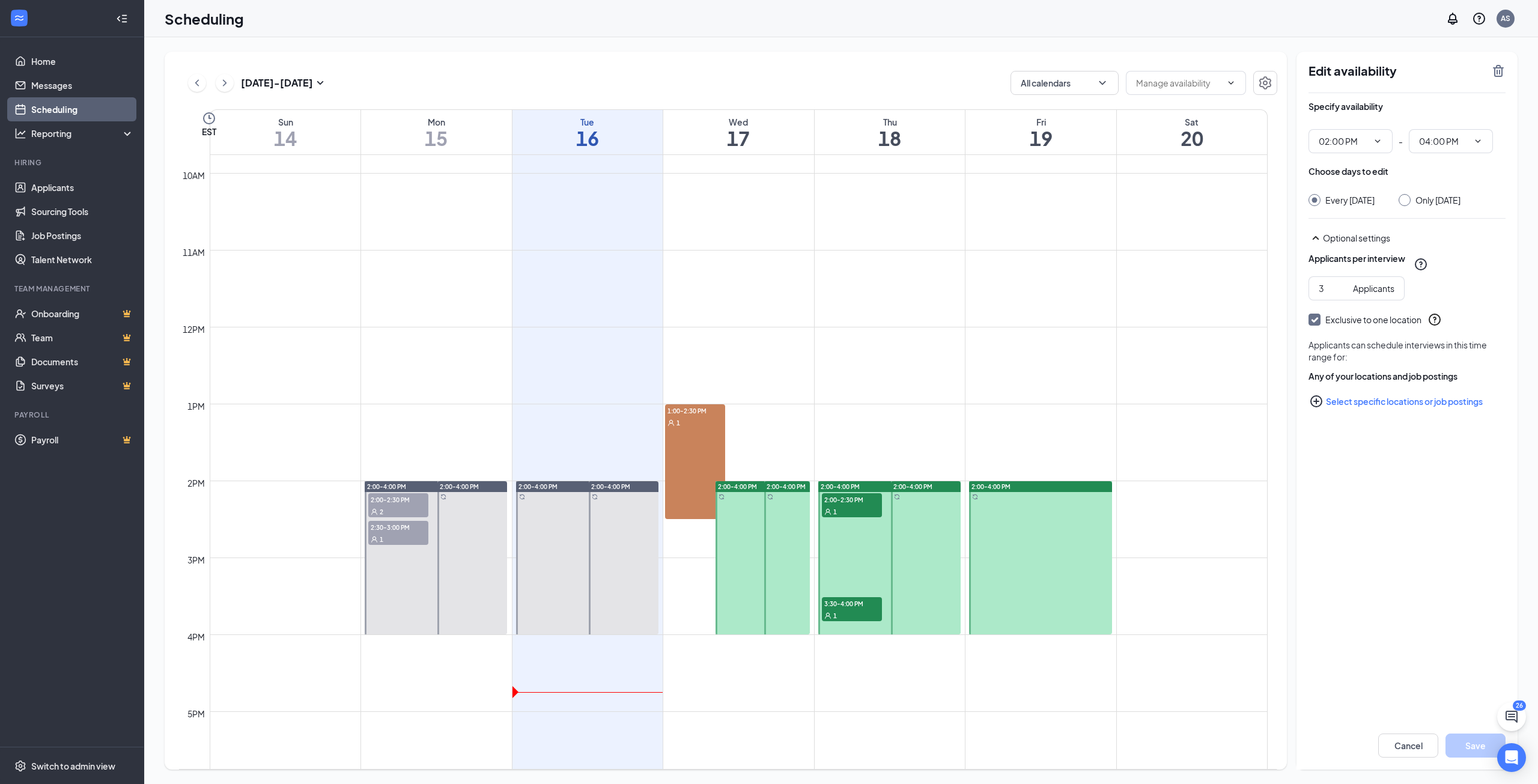
click at [746, 592] on div at bounding box center [763, 558] width 95 height 154
click at [785, 583] on div at bounding box center [787, 558] width 46 height 154
click at [899, 578] on div at bounding box center [925, 558] width 70 height 154
click at [1026, 575] on div at bounding box center [1040, 558] width 143 height 154
drag, startPoint x: 68, startPoint y: 110, endPoint x: 60, endPoint y: 131, distance: 22.5
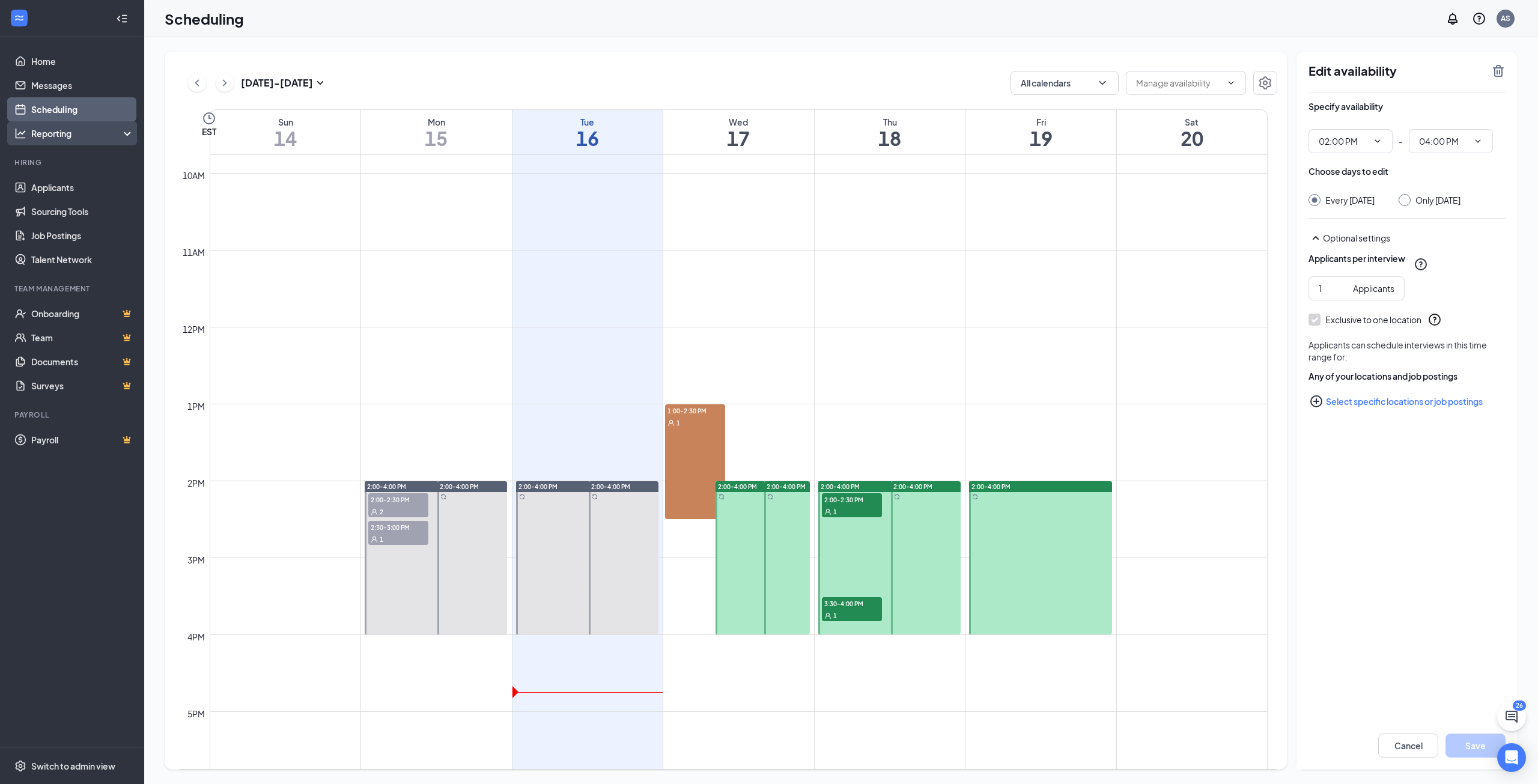
click at [68, 110] on link "Scheduling" at bounding box center [82, 110] width 103 height 24
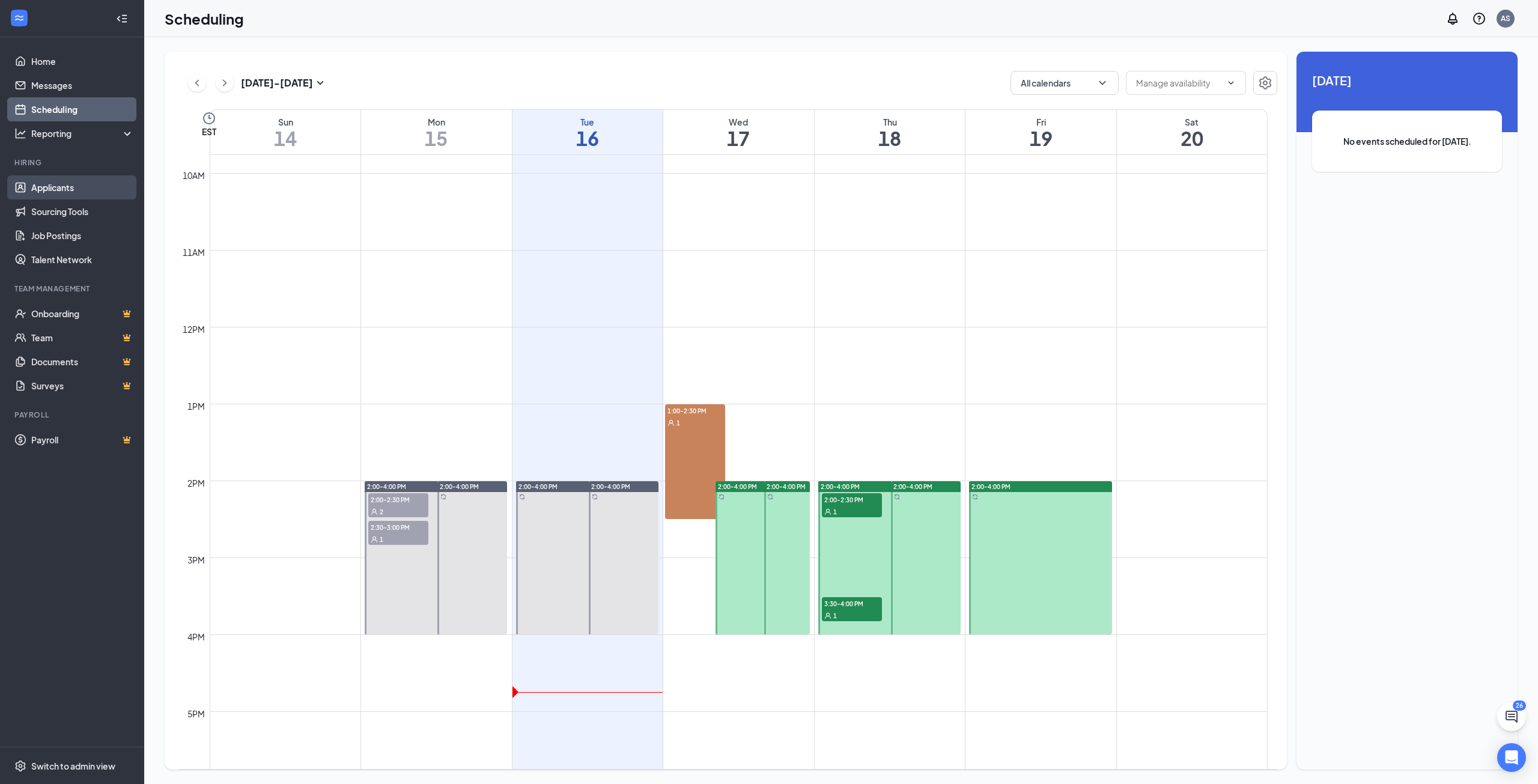
click at [54, 182] on link "Applicants" at bounding box center [82, 188] width 103 height 24
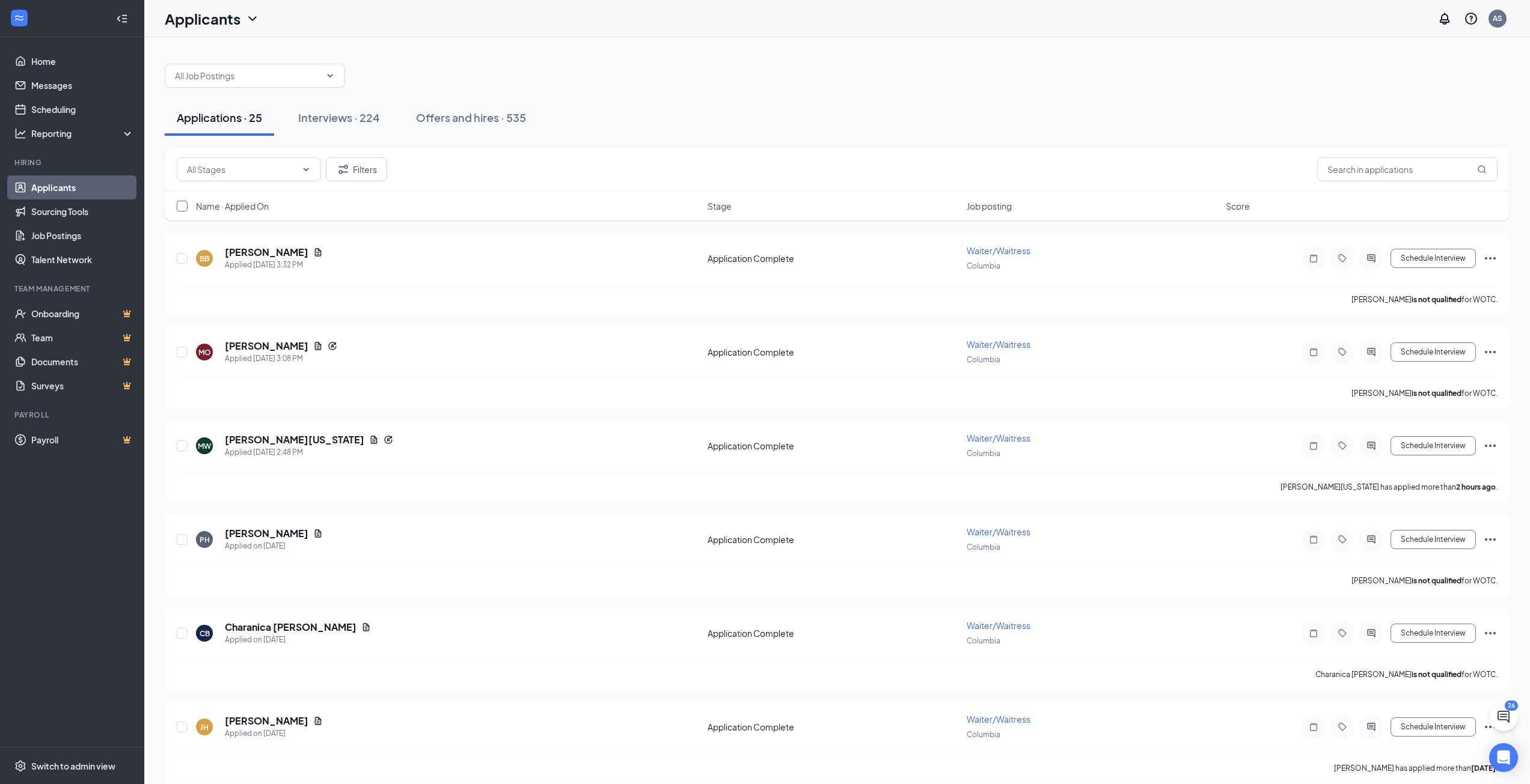
click at [182, 210] on input "checkbox" at bounding box center [182, 206] width 11 height 11
checkbox input "true"
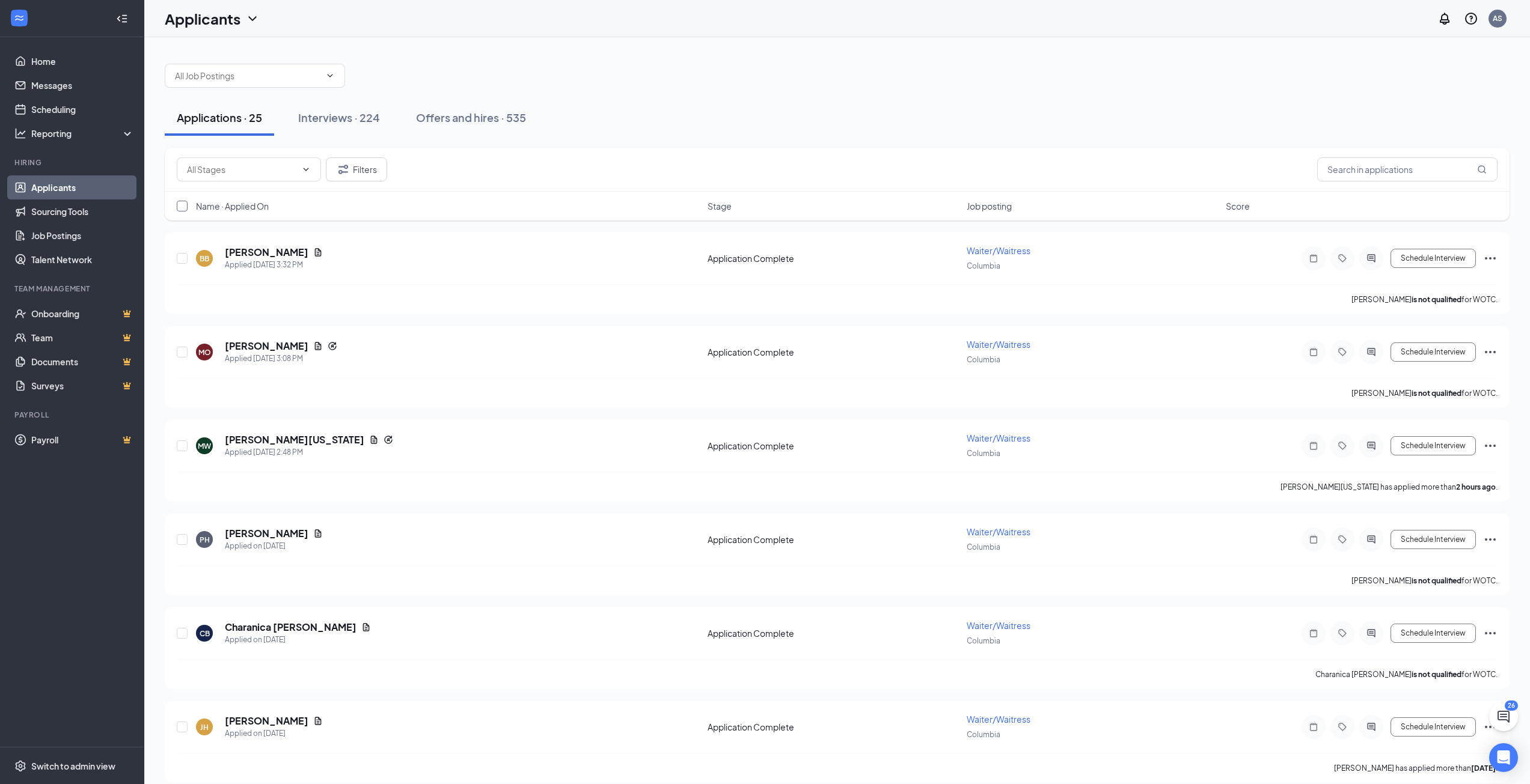
checkbox input "true"
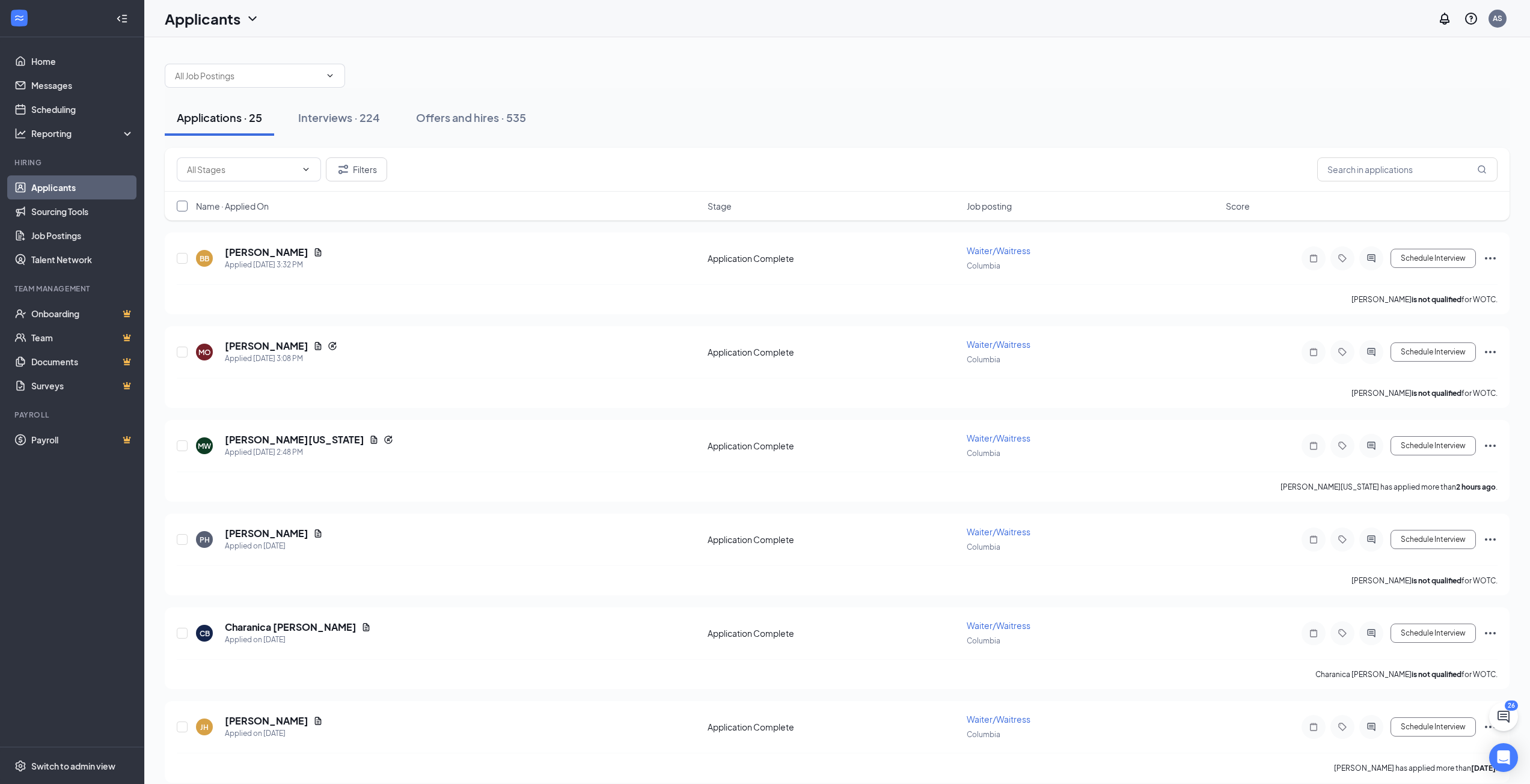
checkbox input "true"
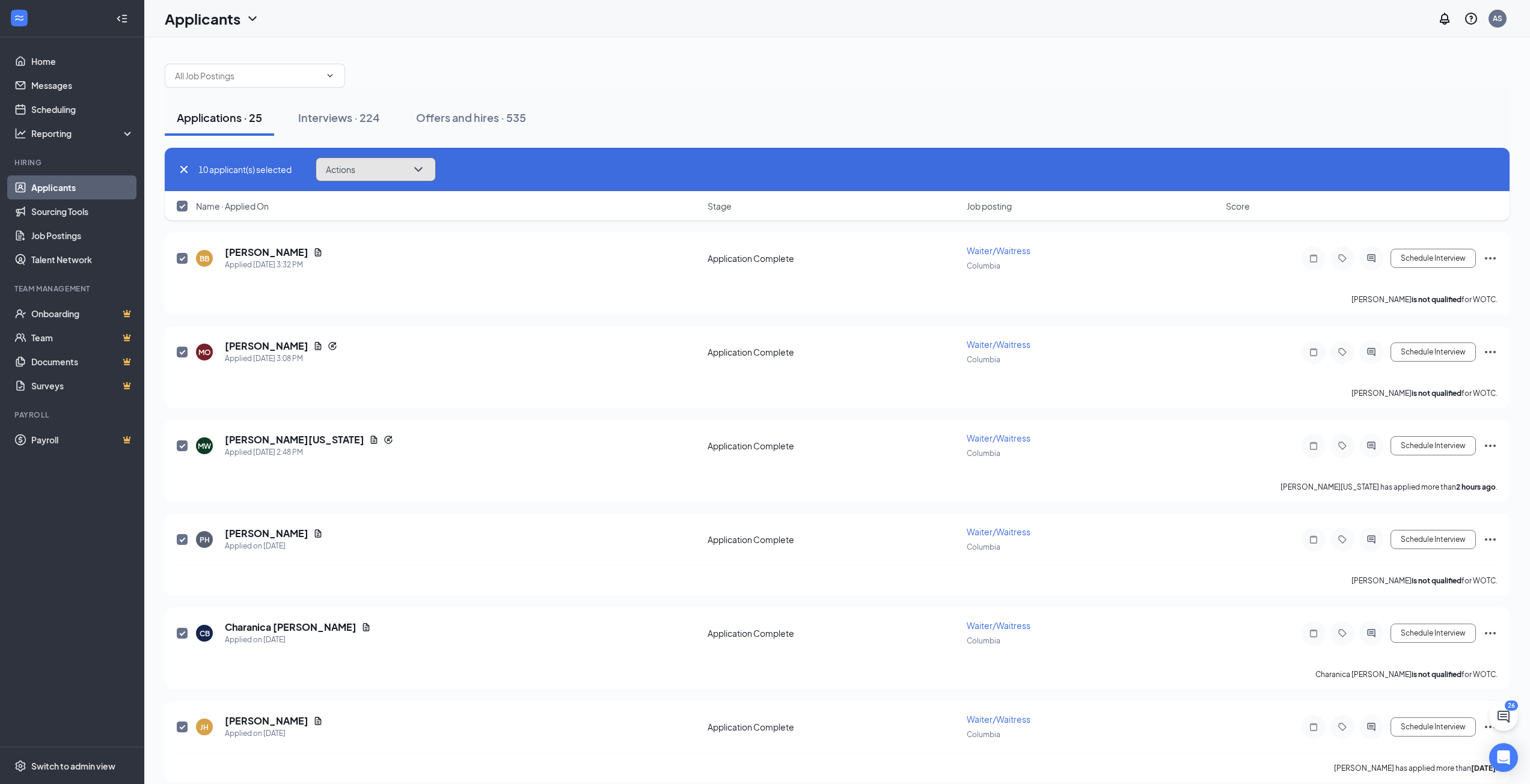
click at [376, 175] on button "Actions" at bounding box center [376, 169] width 121 height 24
click at [380, 260] on p "Move to stage" at bounding box center [379, 258] width 103 height 12
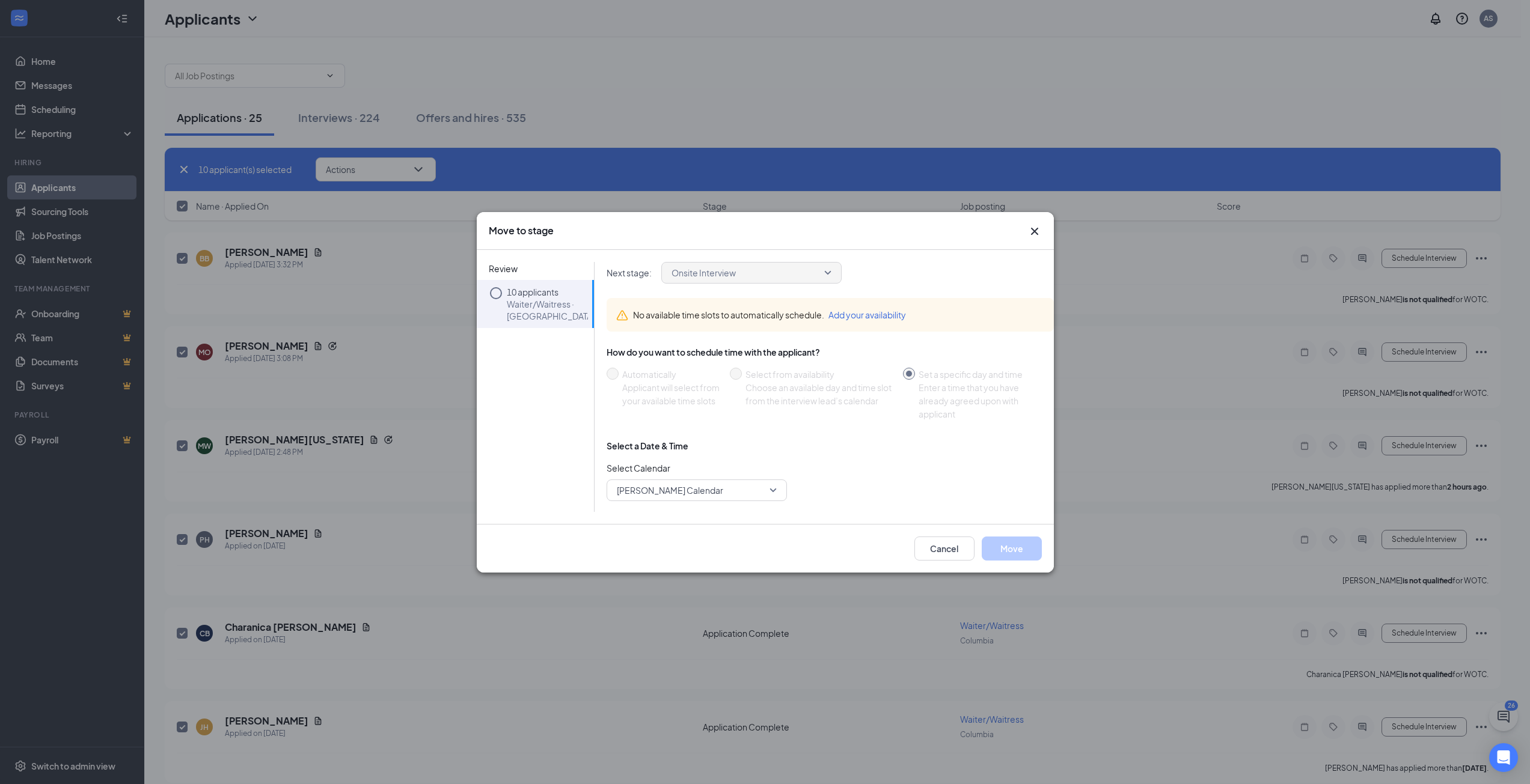
click at [698, 494] on span "[PERSON_NAME] Calendar" at bounding box center [670, 490] width 106 height 18
click at [731, 460] on span "[PERSON_NAME] Calendar" at bounding box center [697, 458] width 161 height 14
click at [495, 294] on icon "Circle" at bounding box center [496, 293] width 14 height 14
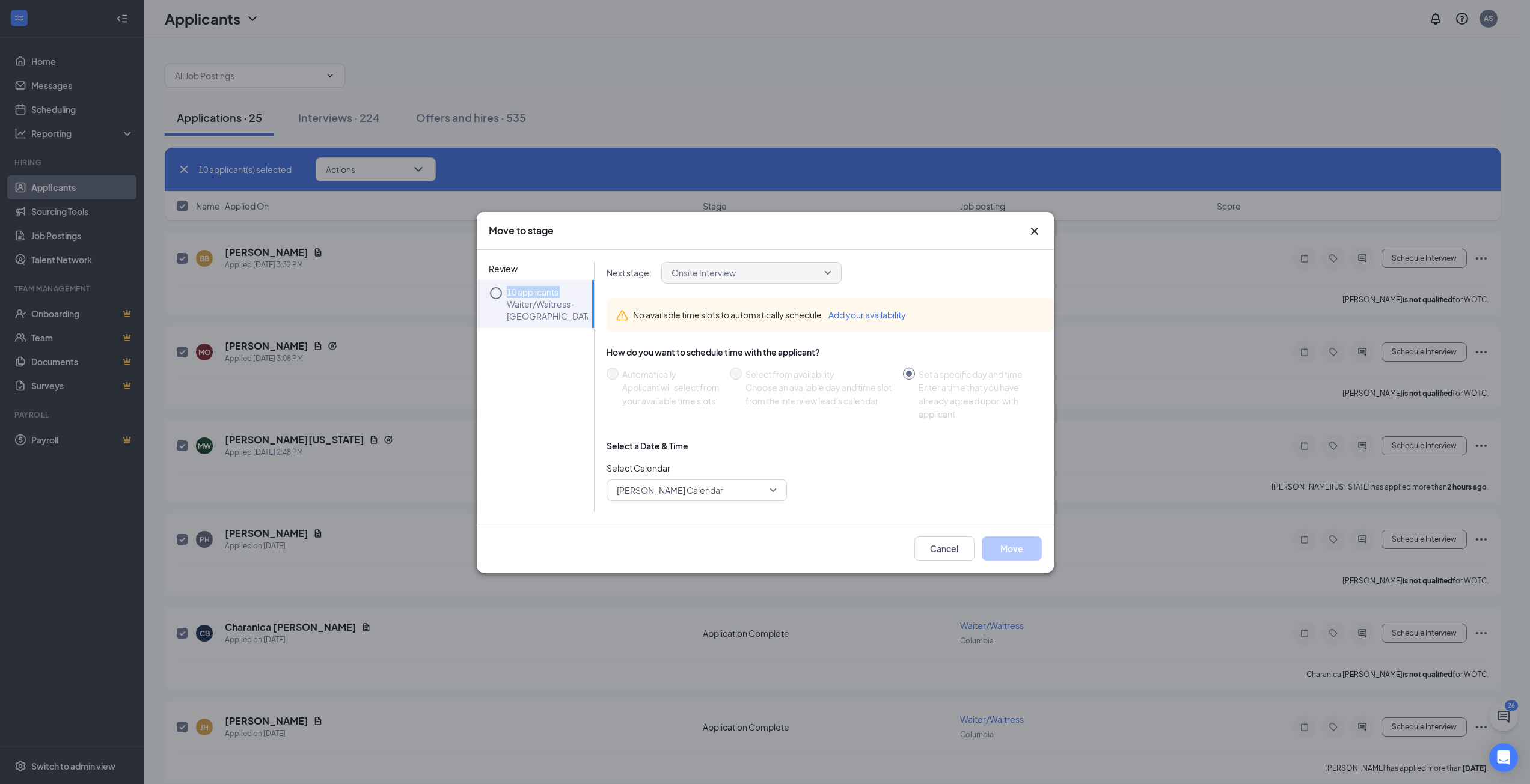
click at [495, 294] on icon "Circle" at bounding box center [496, 293] width 14 height 14
click at [532, 307] on p "Waiter/Waitress · [GEOGRAPHIC_DATA]" at bounding box center [547, 310] width 81 height 24
click at [746, 343] on div "No available time slots to automatically schedule. Add your availability How do…" at bounding box center [830, 430] width 447 height 283
click at [1038, 227] on icon "Cross" at bounding box center [1035, 231] width 14 height 14
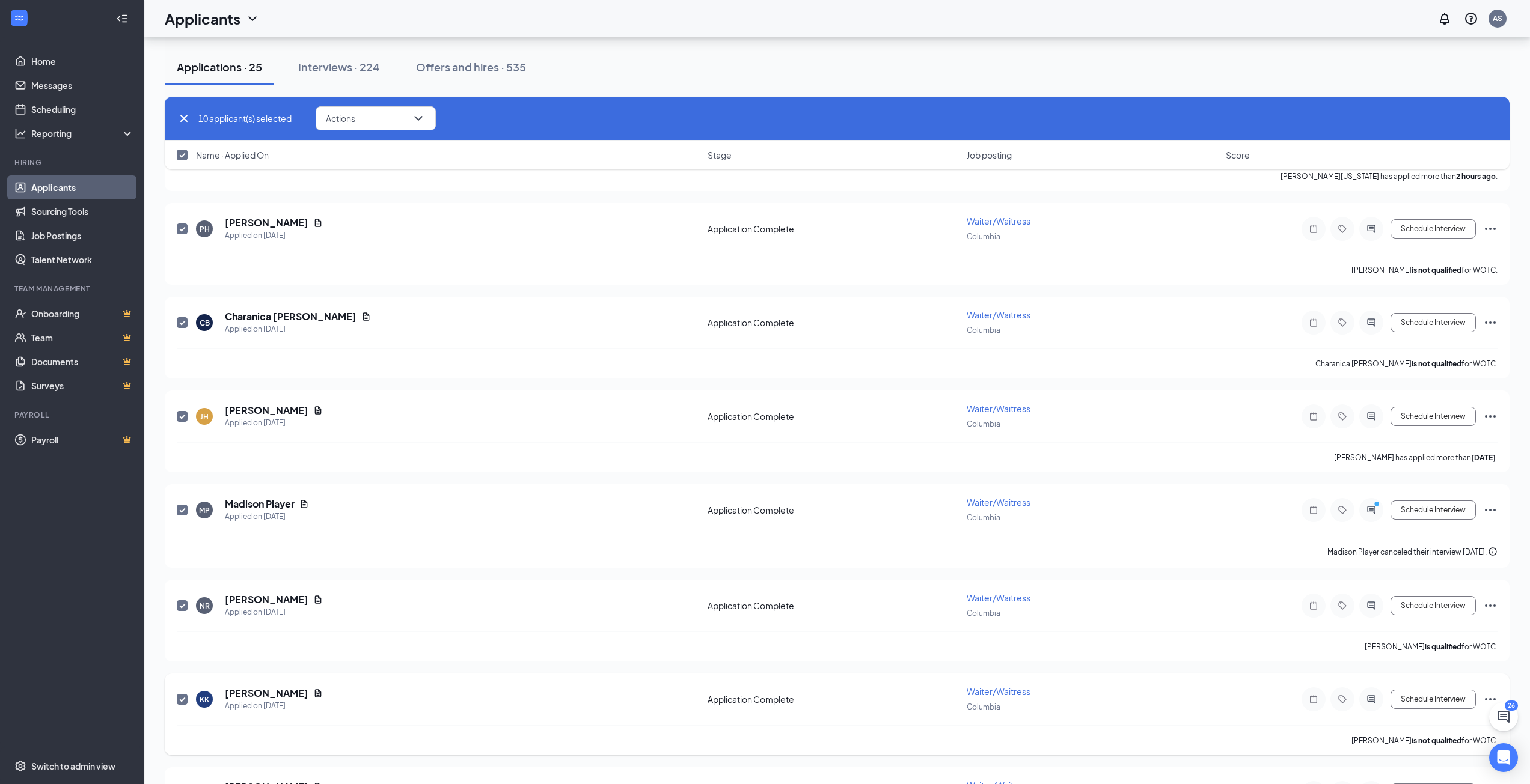
checkbox input "false"
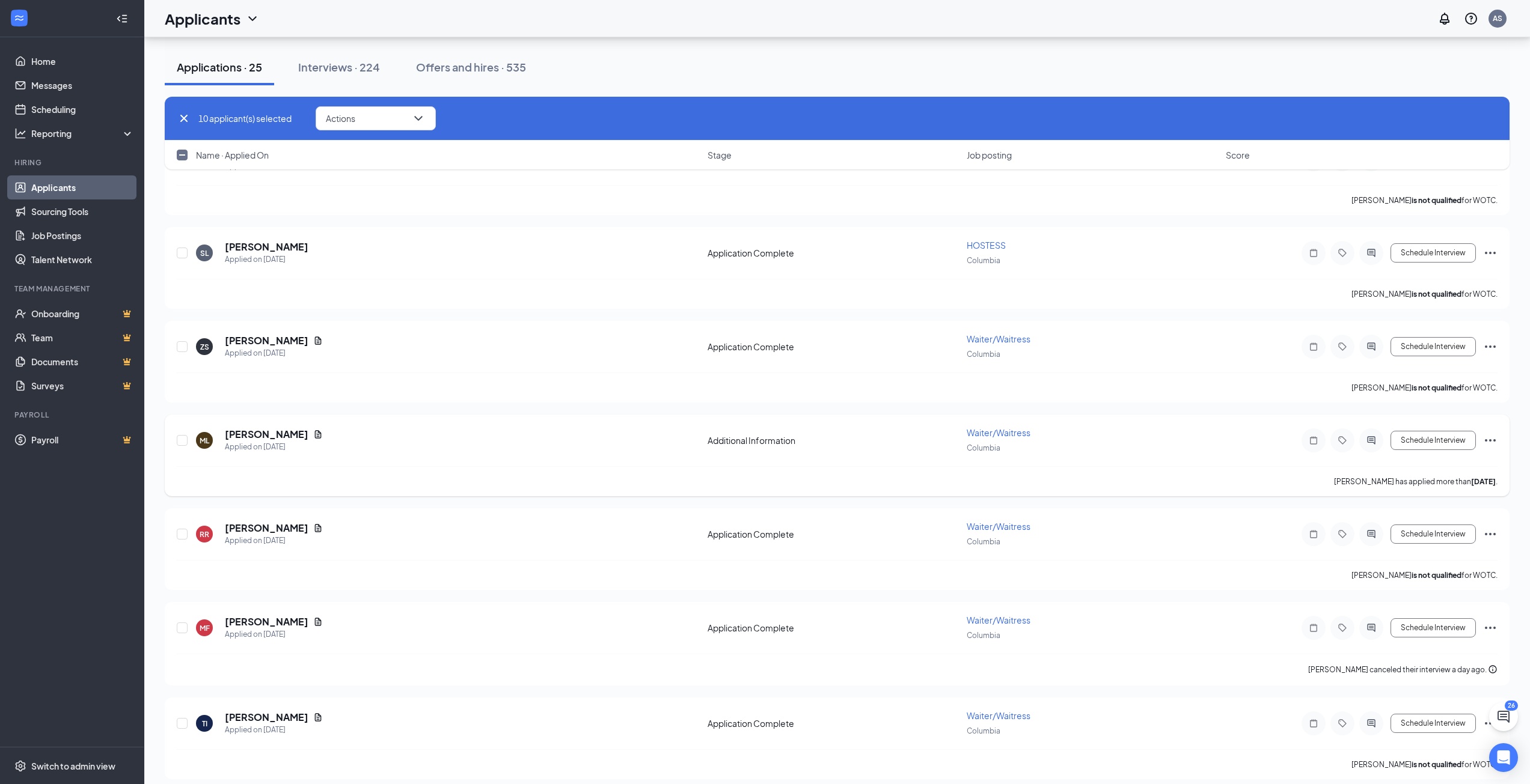
scroll to position [1800, 0]
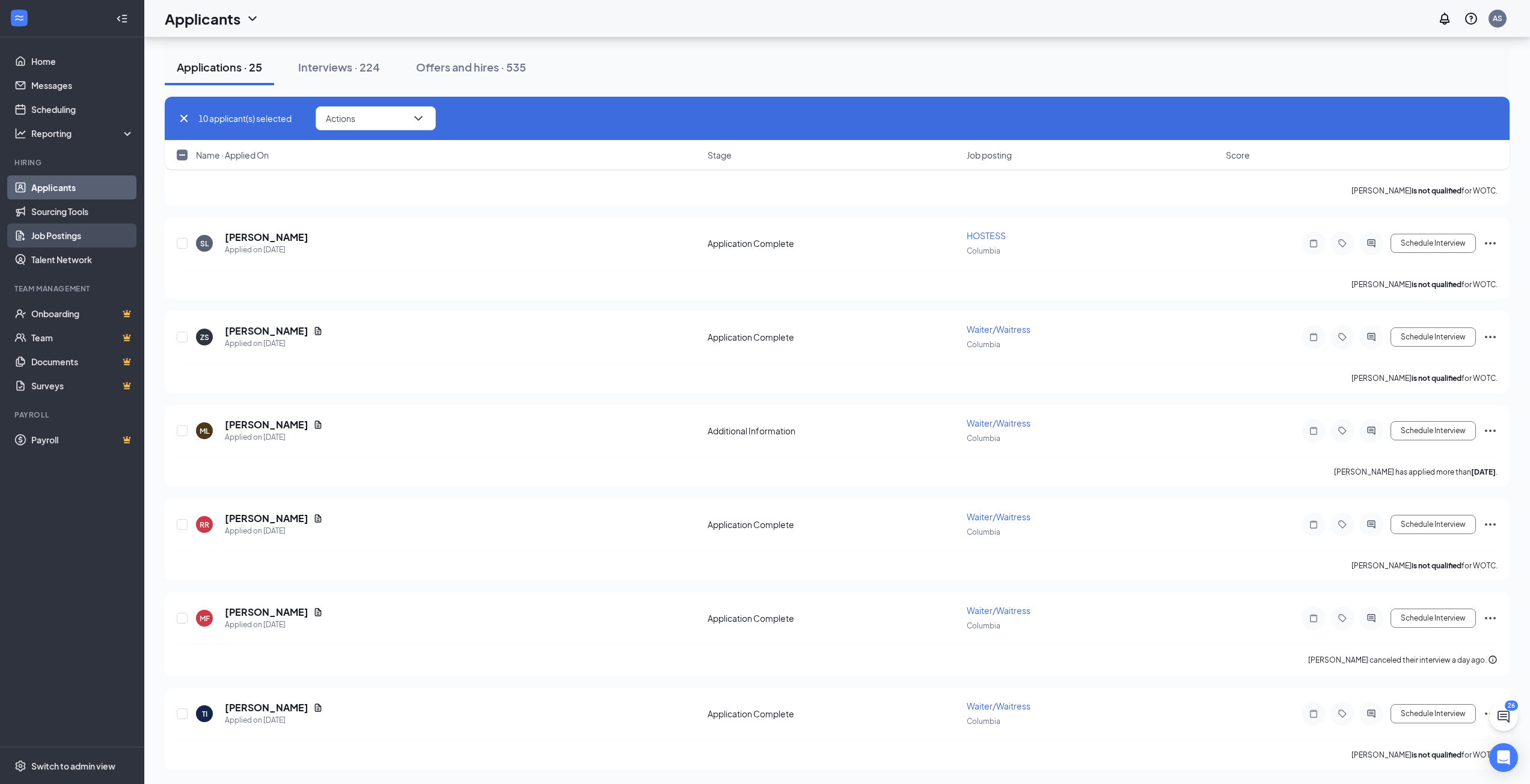
click at [62, 238] on link "Job Postings" at bounding box center [83, 236] width 103 height 24
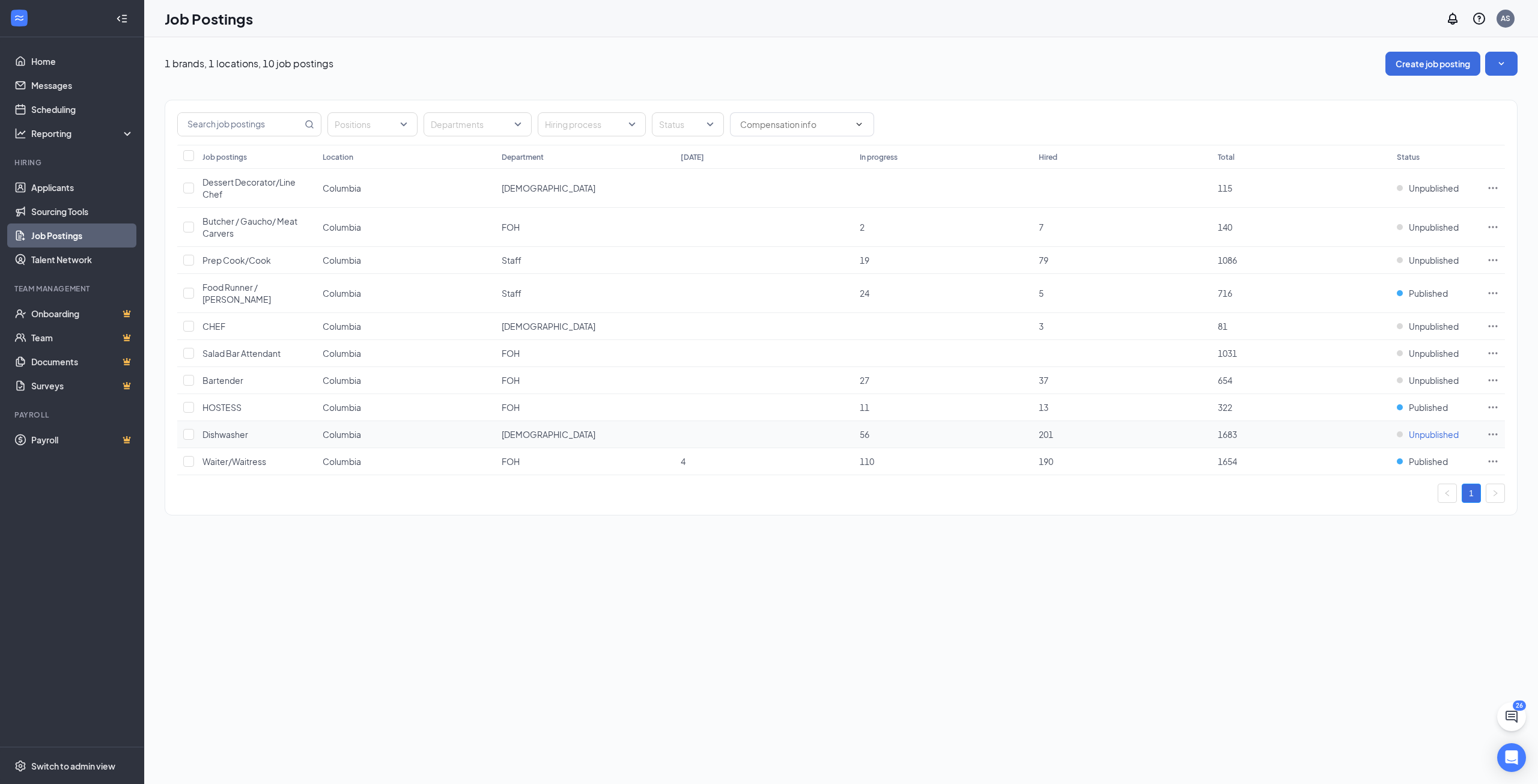
click at [1438, 428] on span "Unpublished" at bounding box center [1434, 434] width 50 height 12
click at [1371, 463] on p "Your position is publicly available on your career page and job boards." at bounding box center [1384, 465] width 161 height 20
